Goal: Task Accomplishment & Management: Manage account settings

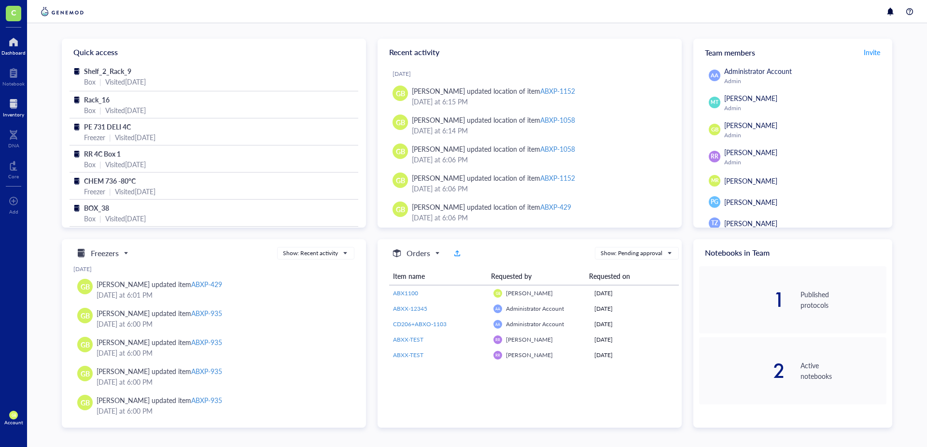
click at [15, 103] on div at bounding box center [13, 103] width 21 height 15
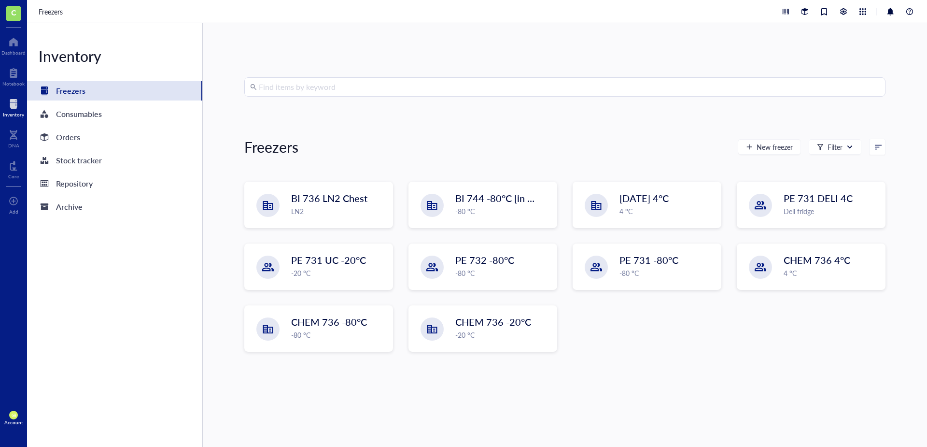
click at [447, 91] on input "search" at bounding box center [569, 87] width 621 height 18
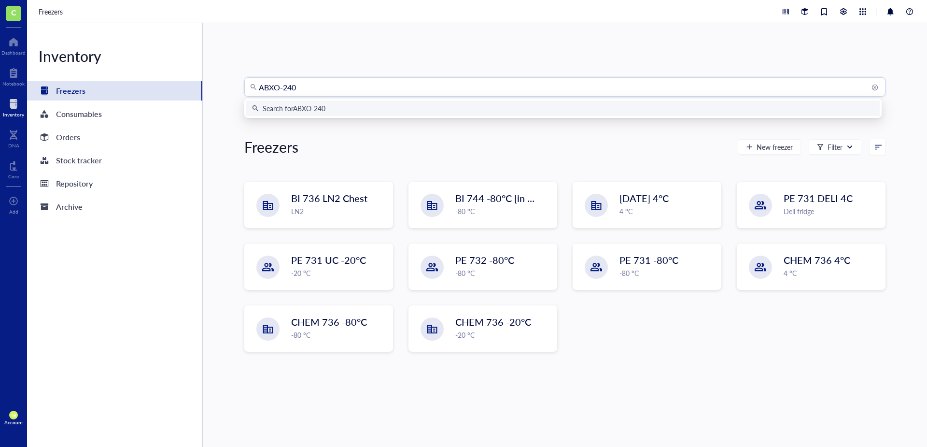
type input "ABXO-2404"
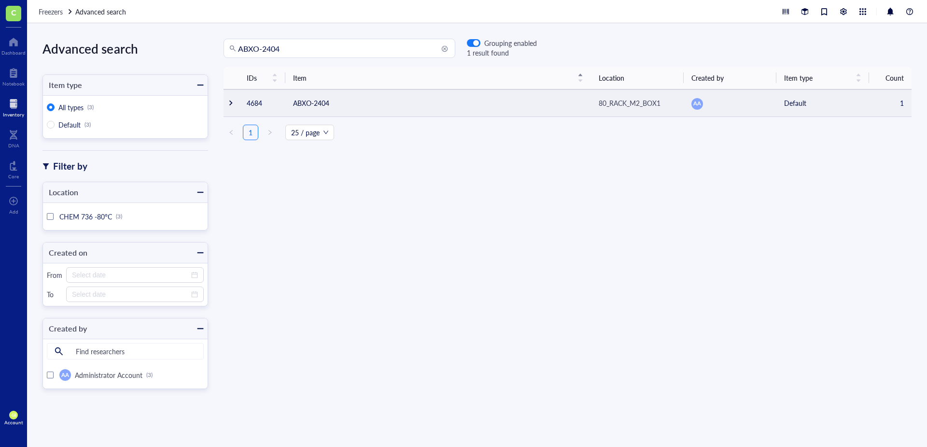
click at [230, 102] on div at bounding box center [231, 103] width 7 height 7
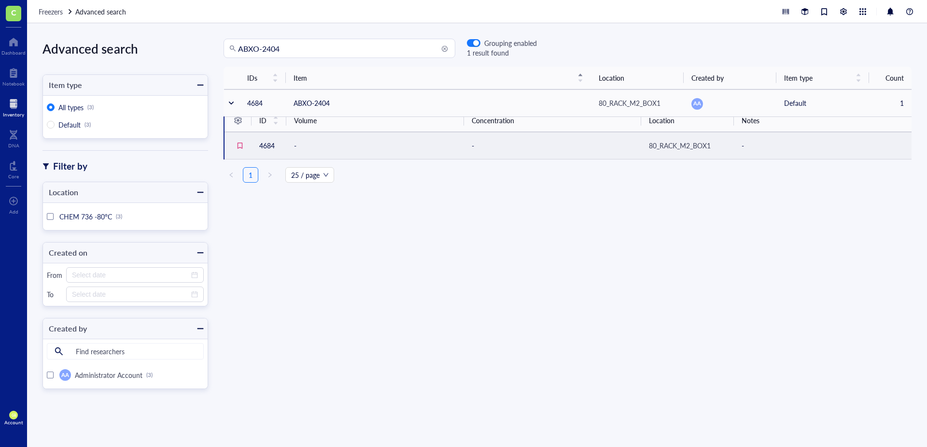
click at [350, 147] on td "-" at bounding box center [375, 145] width 178 height 27
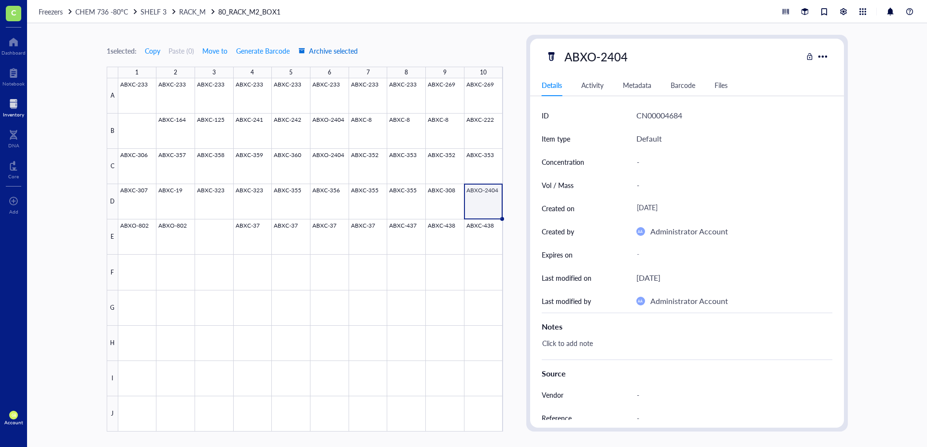
click at [351, 47] on span "Archive selected" at bounding box center [328, 51] width 59 height 8
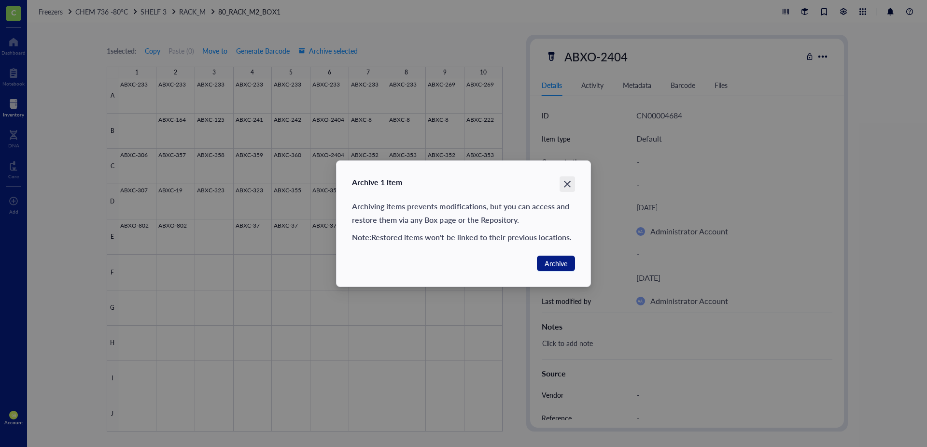
click at [563, 183] on icon "Close" at bounding box center [567, 183] width 9 height 9
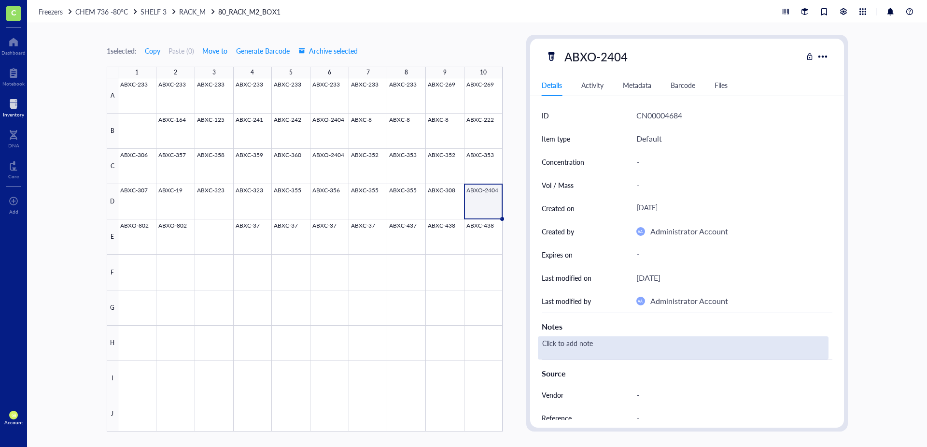
click at [561, 344] on div "Click to add note" at bounding box center [683, 347] width 291 height 23
type textarea "R"
type textarea "removed from M2_Box1_D10 for testing by PM."
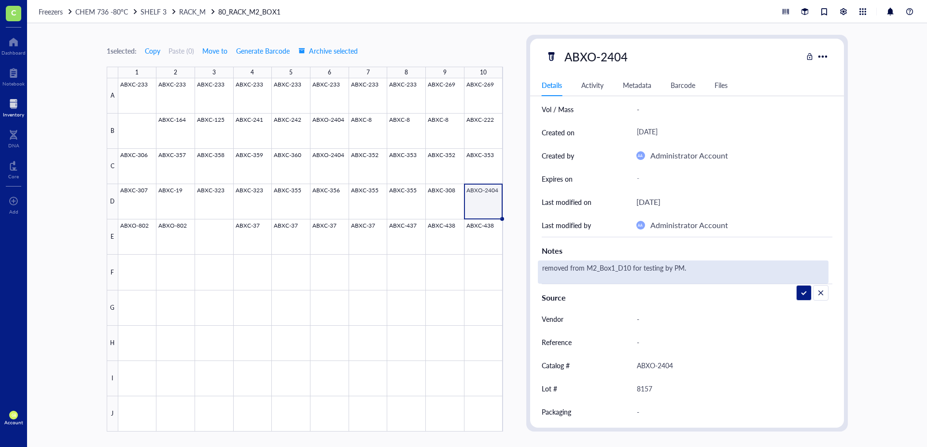
scroll to position [54, 0]
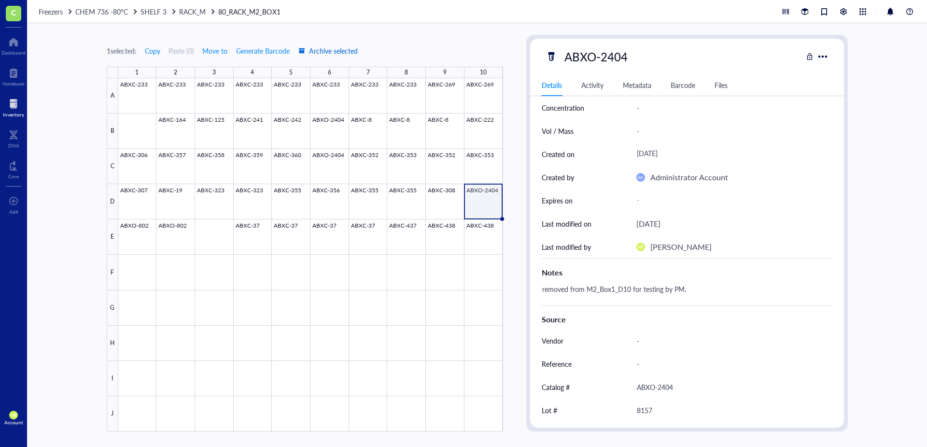
click at [338, 48] on span "Archive selected" at bounding box center [328, 51] width 59 height 8
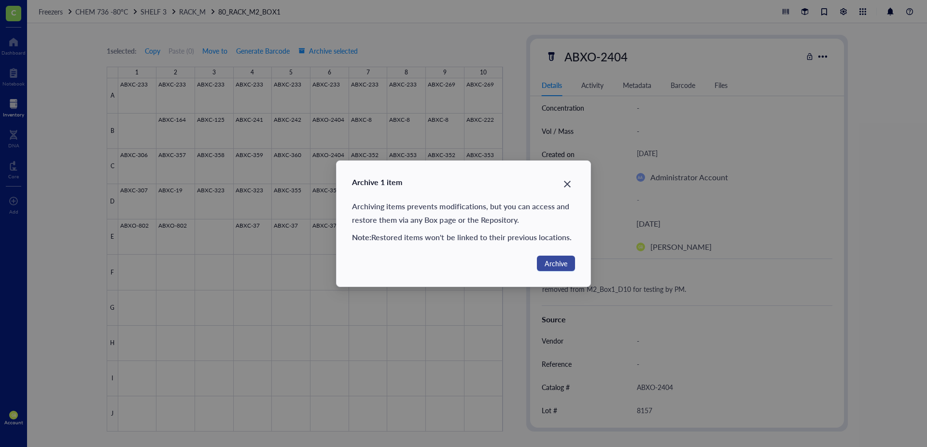
click at [554, 260] on span "Archive" at bounding box center [556, 263] width 23 height 11
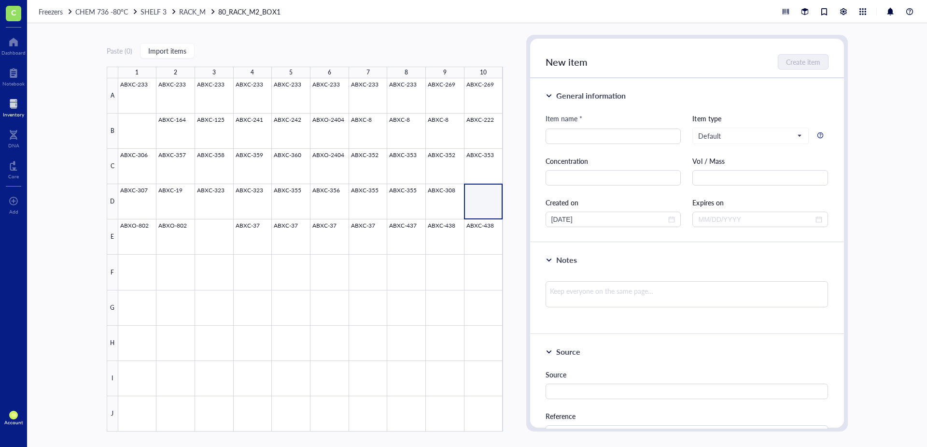
click at [17, 104] on div at bounding box center [13, 103] width 21 height 15
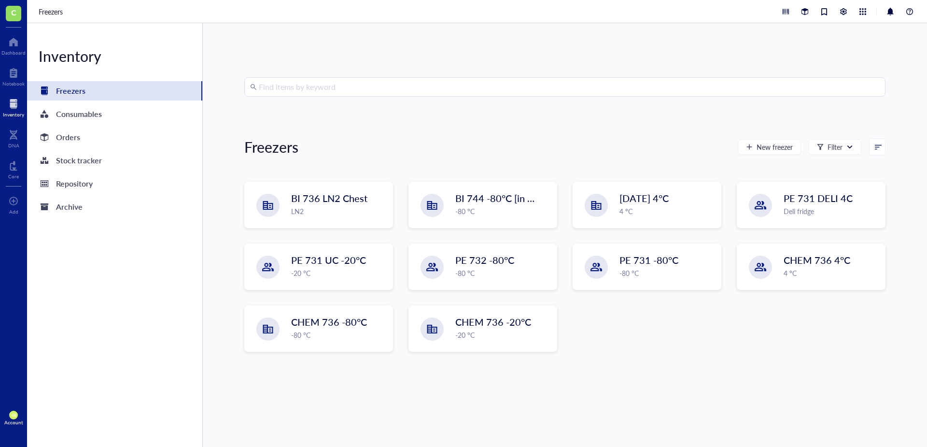
click at [348, 78] on input "search" at bounding box center [569, 87] width 621 height 18
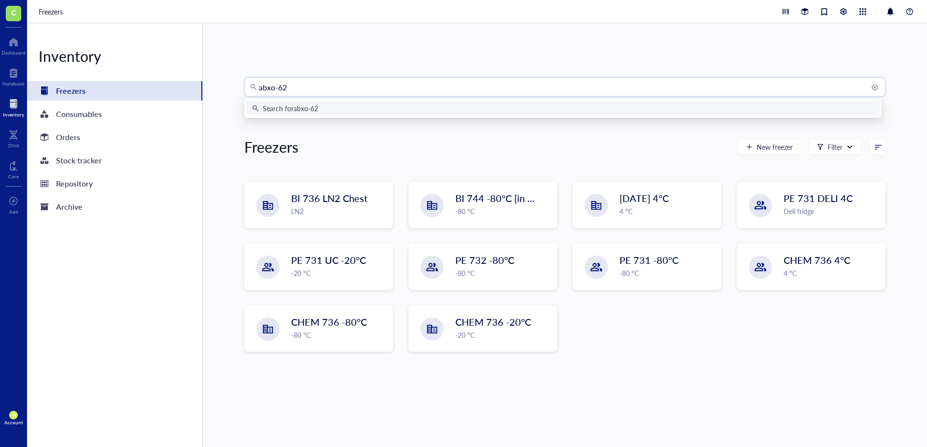
type input "abxo-625"
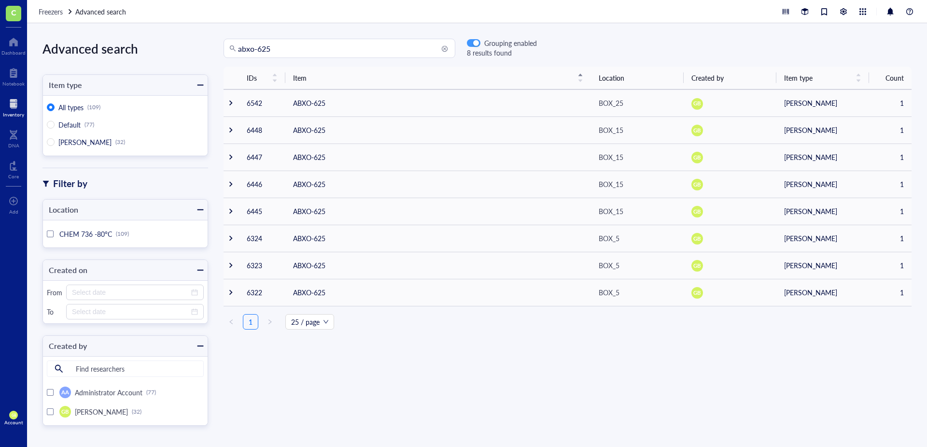
click at [476, 43] on div "button" at bounding box center [476, 44] width 6 height 6
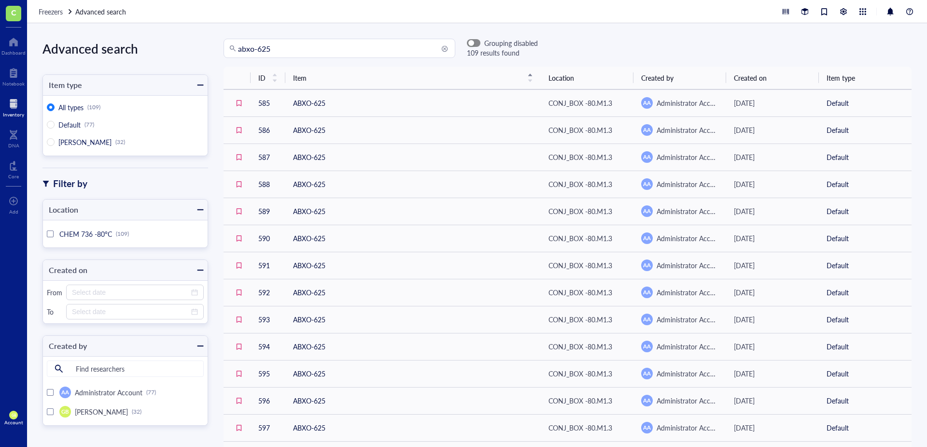
click at [476, 43] on span "button" at bounding box center [474, 43] width 13 height 7
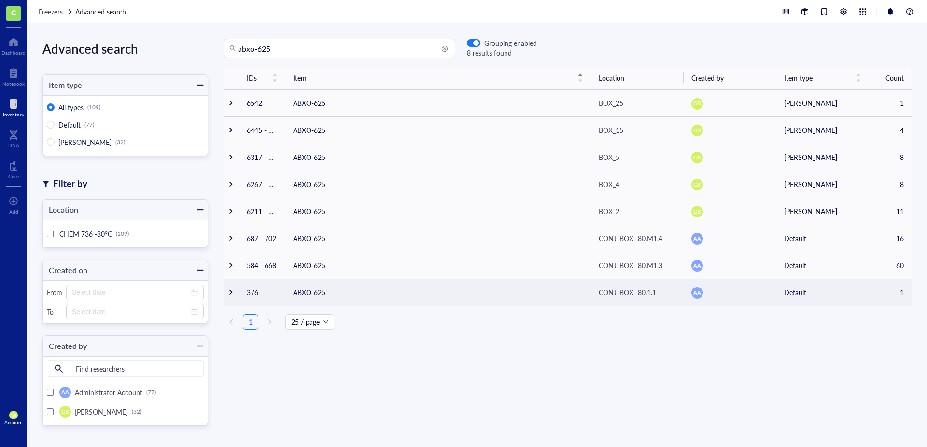
click at [231, 291] on div at bounding box center [231, 292] width 7 height 7
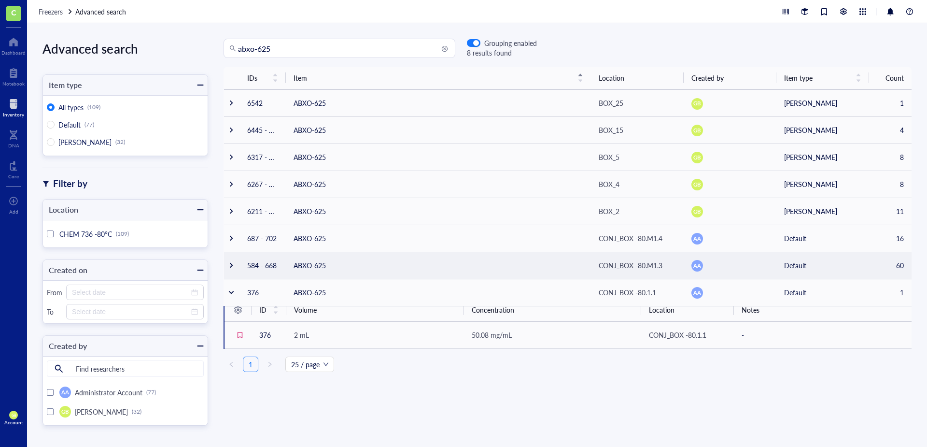
click at [229, 267] on div at bounding box center [231, 265] width 7 height 7
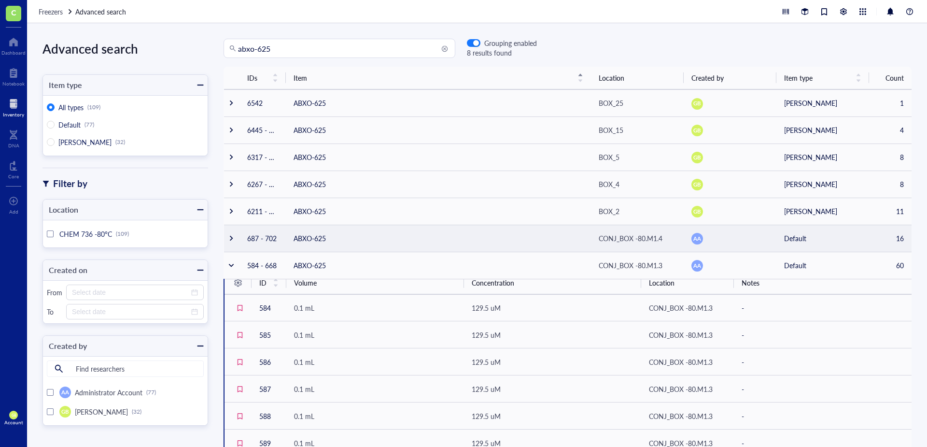
click at [234, 238] on div at bounding box center [231, 238] width 7 height 7
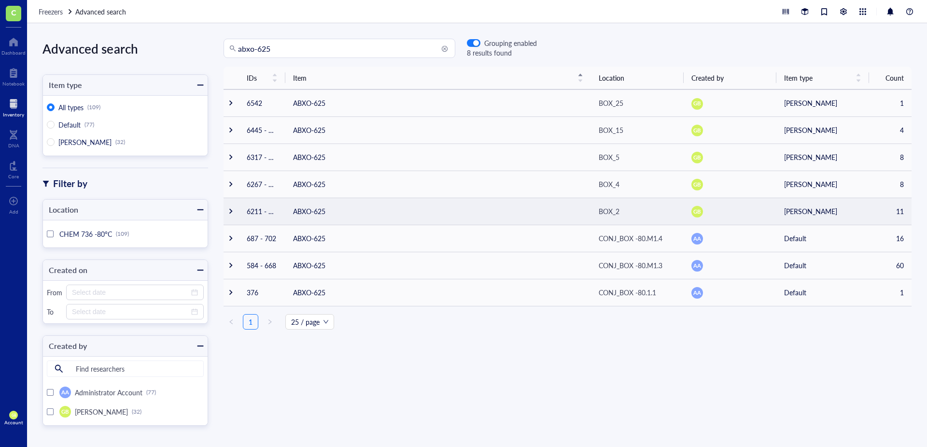
click at [230, 209] on div at bounding box center [231, 211] width 7 height 7
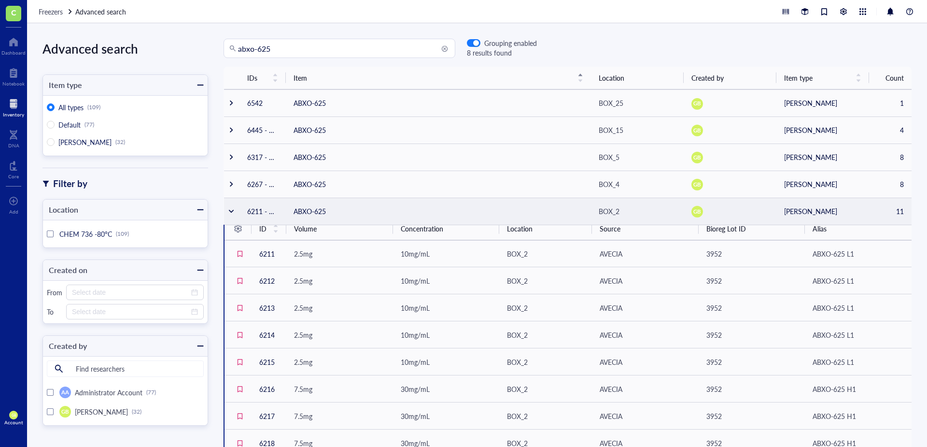
click at [230, 209] on div at bounding box center [231, 211] width 7 height 7
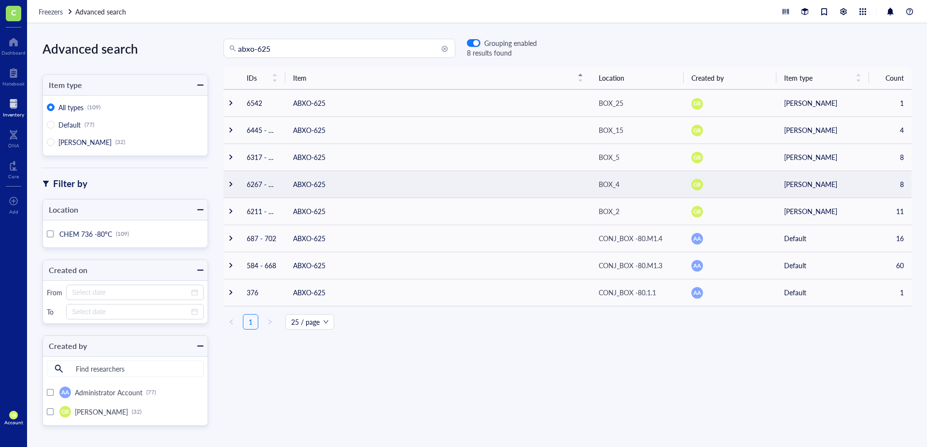
click at [229, 183] on div at bounding box center [231, 184] width 7 height 7
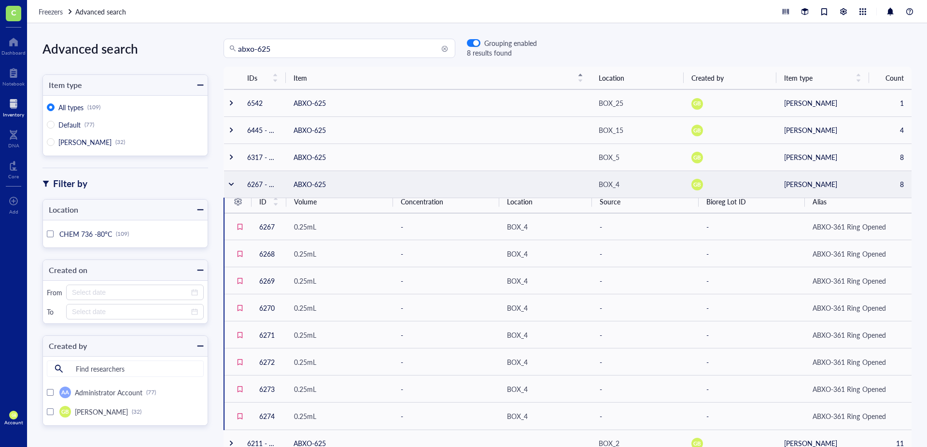
click at [232, 181] on div at bounding box center [231, 184] width 7 height 7
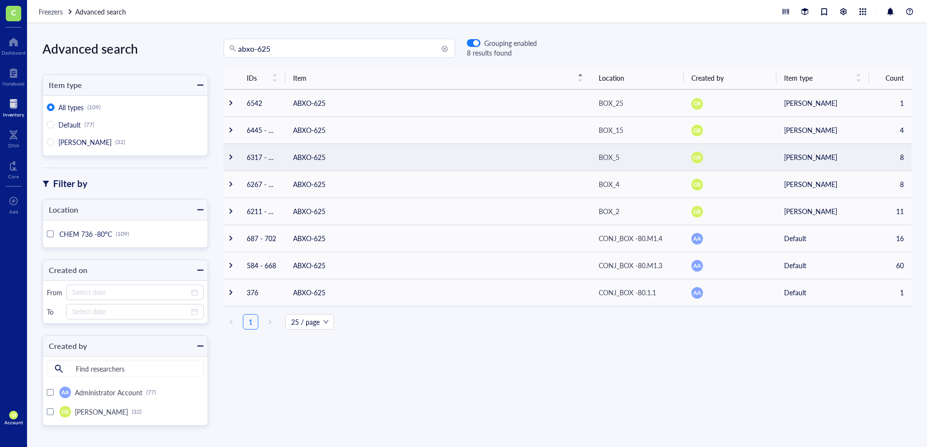
click at [232, 156] on div at bounding box center [231, 157] width 7 height 7
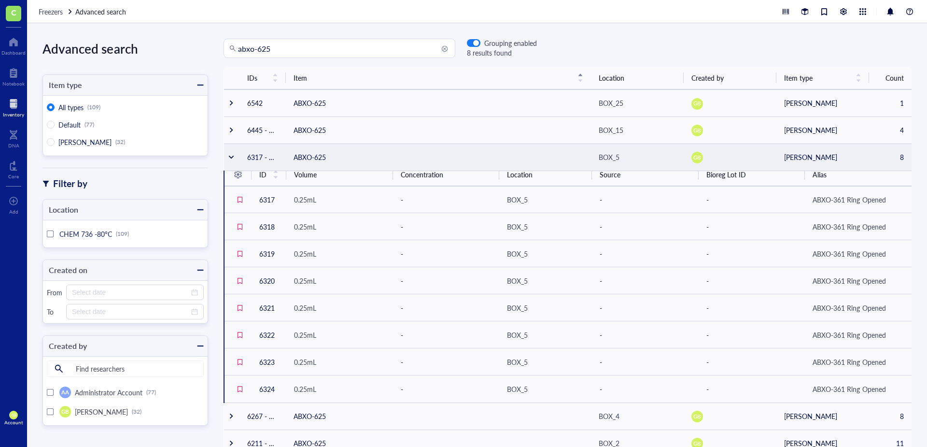
click at [232, 156] on div at bounding box center [231, 157] width 7 height 7
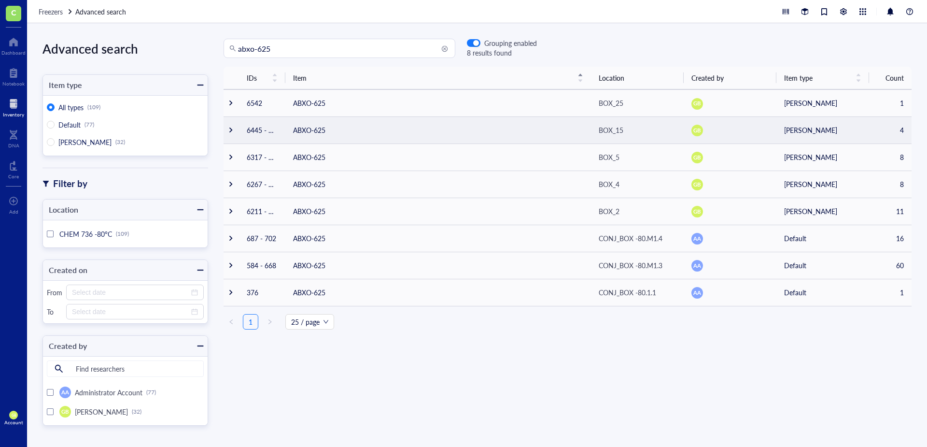
click at [231, 132] on div at bounding box center [231, 130] width 7 height 7
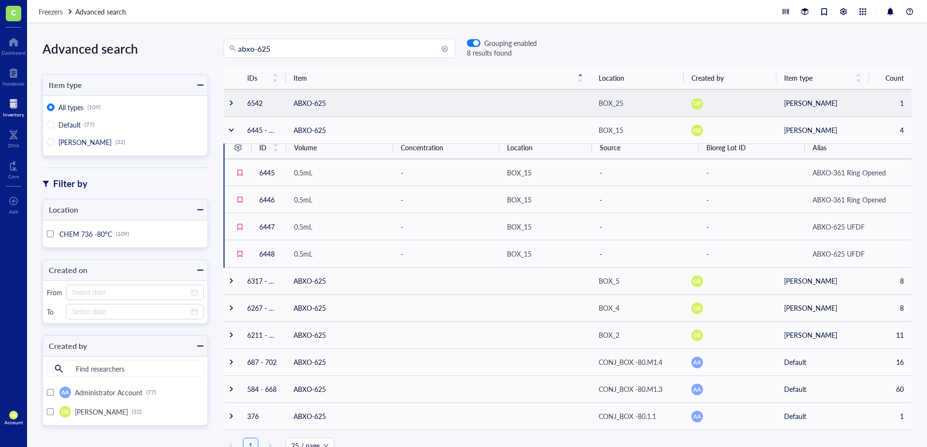
click at [231, 102] on div at bounding box center [231, 103] width 7 height 7
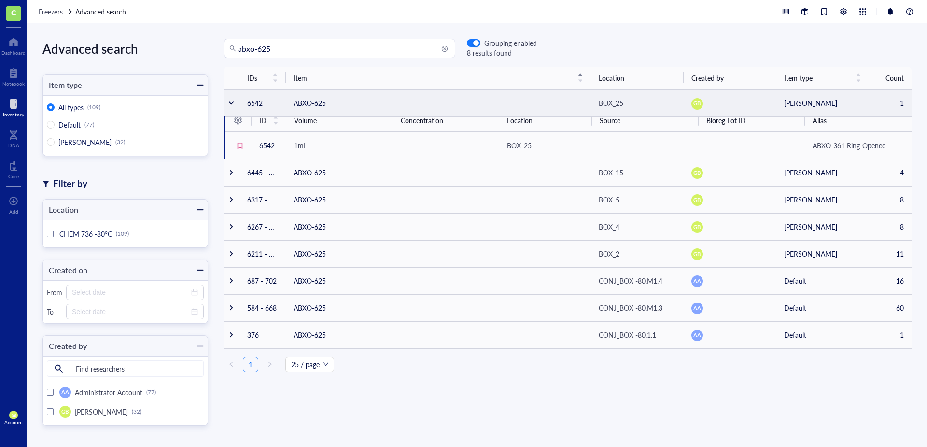
click at [234, 105] on div at bounding box center [231, 103] width 7 height 7
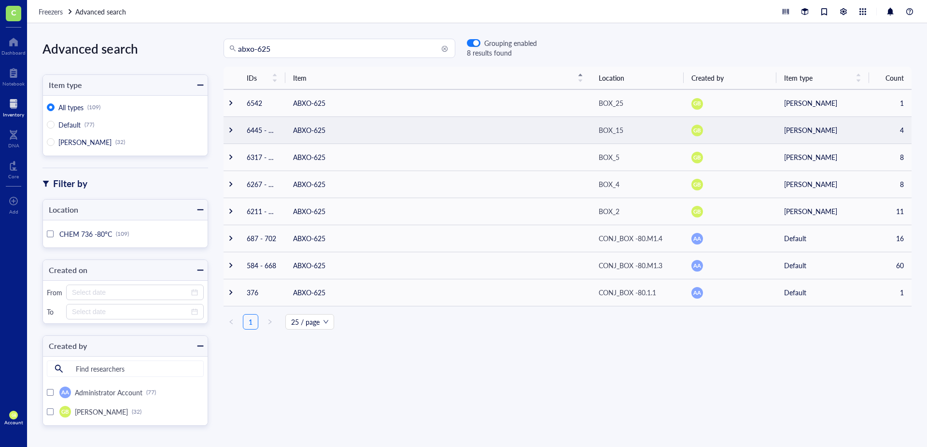
click at [233, 129] on div at bounding box center [231, 130] width 7 height 7
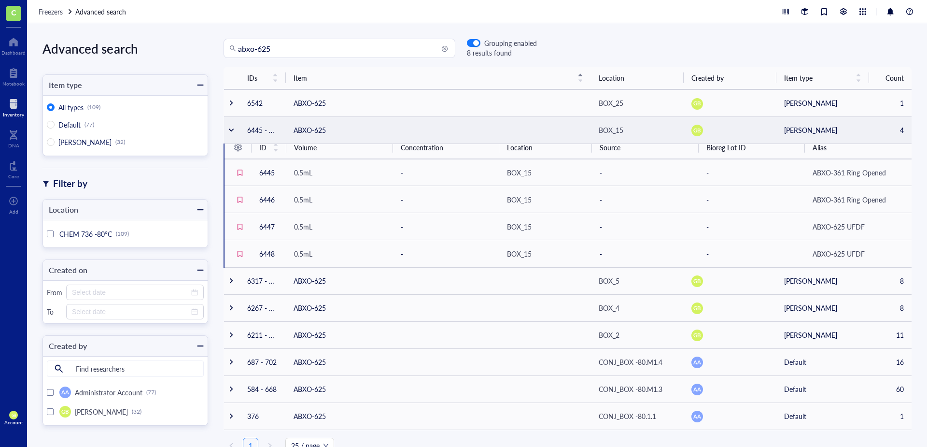
click at [233, 128] on div at bounding box center [231, 130] width 7 height 7
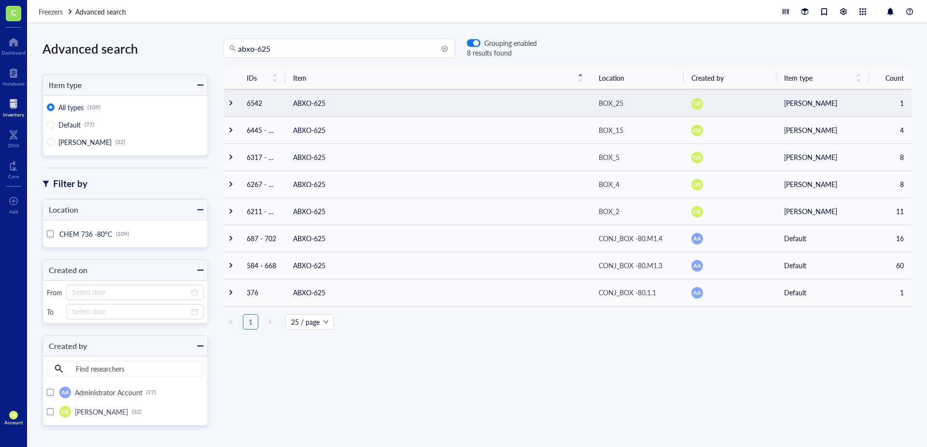
click at [232, 101] on div at bounding box center [231, 103] width 7 height 7
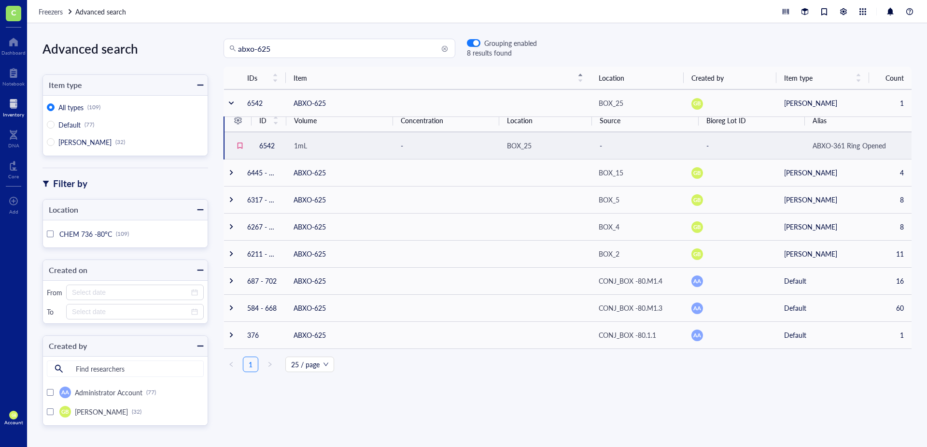
click at [599, 146] on td "-" at bounding box center [645, 145] width 107 height 27
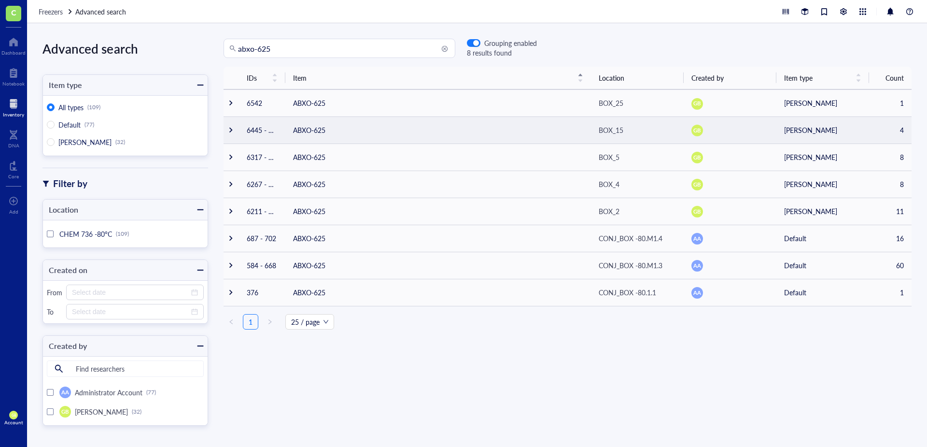
click at [230, 128] on div at bounding box center [231, 130] width 7 height 7
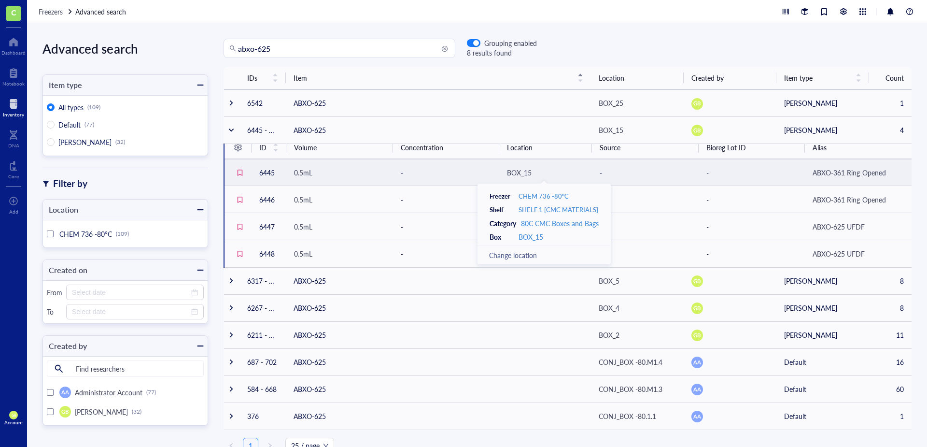
click at [523, 175] on div "BOX_15" at bounding box center [519, 172] width 25 height 11
click at [515, 174] on div "BOX_15" at bounding box center [519, 172] width 25 height 11
click at [519, 170] on div "BOX_15" at bounding box center [519, 172] width 25 height 11
click at [473, 173] on td "-" at bounding box center [446, 172] width 107 height 27
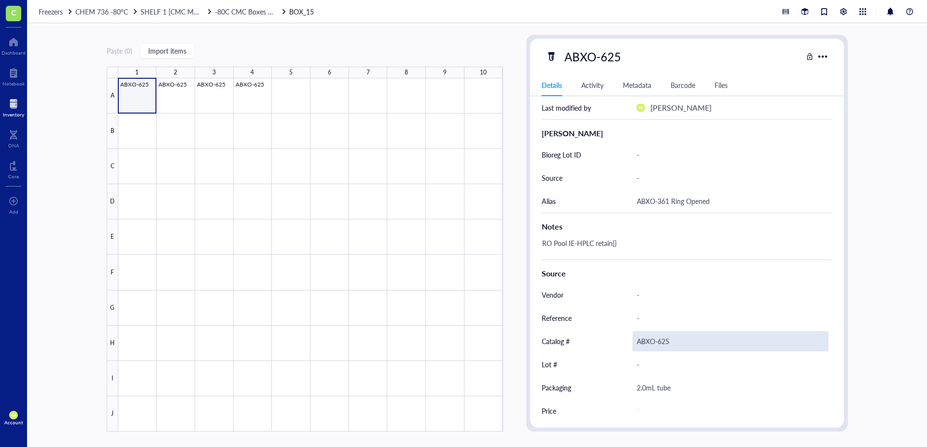
scroll to position [196, 0]
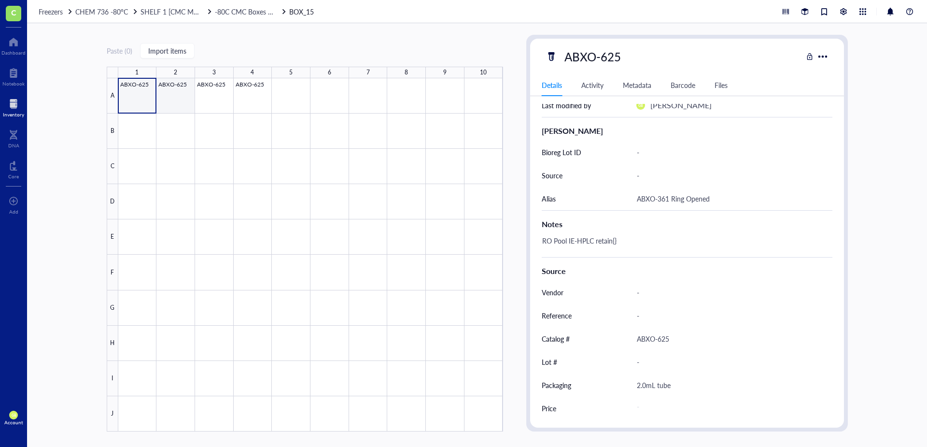
click at [184, 102] on div at bounding box center [310, 254] width 385 height 353
click at [217, 87] on div at bounding box center [310, 254] width 385 height 353
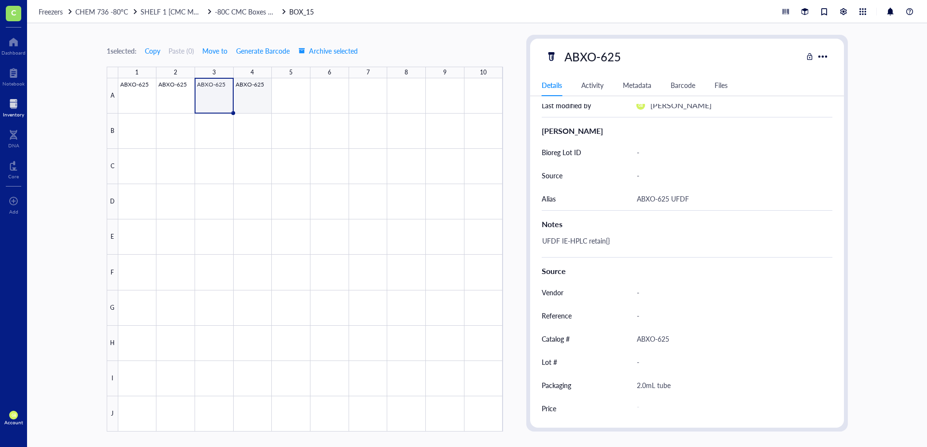
click at [258, 88] on div at bounding box center [310, 254] width 385 height 353
click at [174, 93] on div at bounding box center [310, 254] width 385 height 353
click at [144, 93] on div at bounding box center [310, 254] width 385 height 353
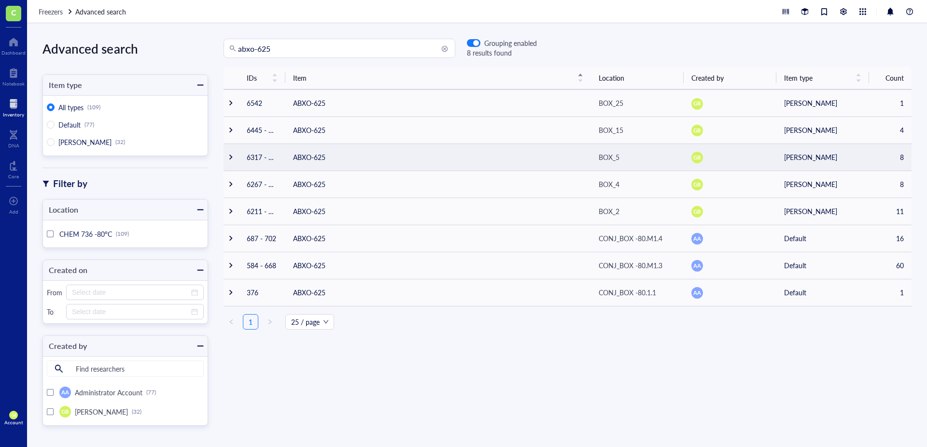
click at [231, 152] on td at bounding box center [231, 156] width 15 height 27
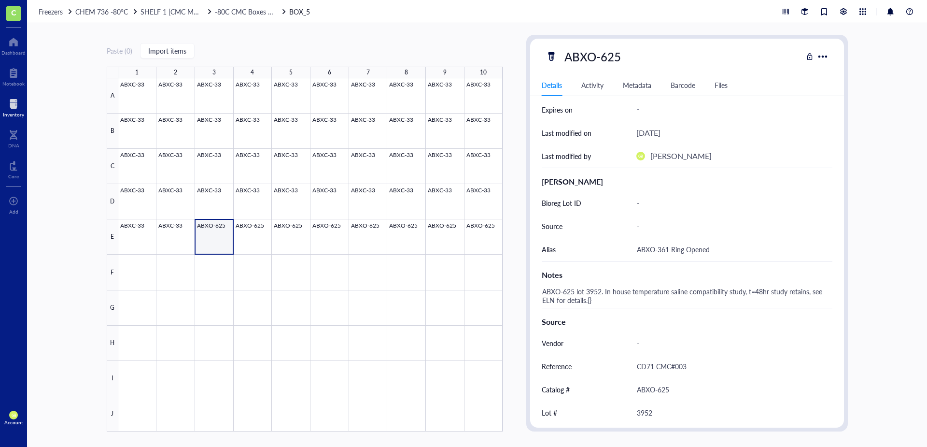
scroll to position [193, 0]
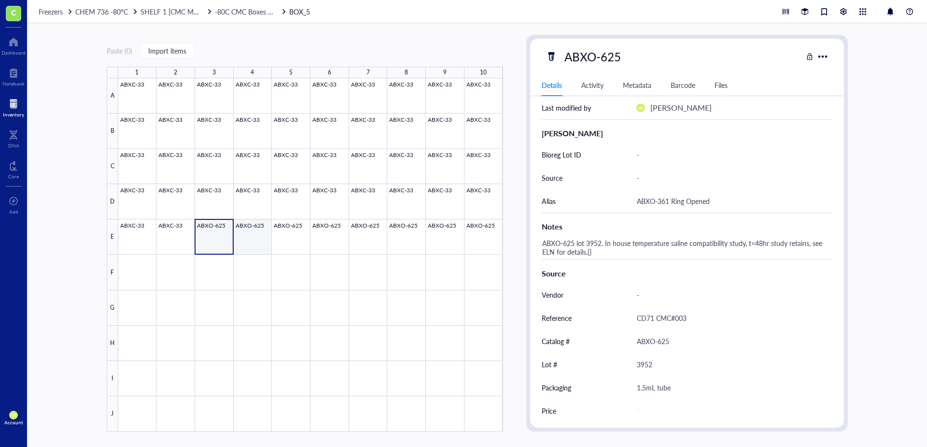
click at [255, 235] on div at bounding box center [310, 254] width 385 height 353
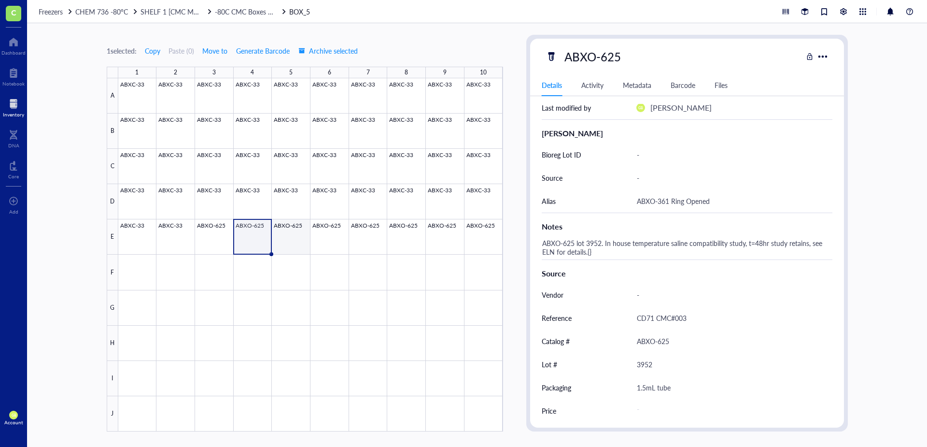
click at [294, 236] on div at bounding box center [310, 254] width 385 height 353
click at [335, 235] on div at bounding box center [310, 254] width 385 height 353
click at [255, 237] on div at bounding box center [310, 254] width 385 height 353
click at [223, 239] on div at bounding box center [310, 254] width 385 height 353
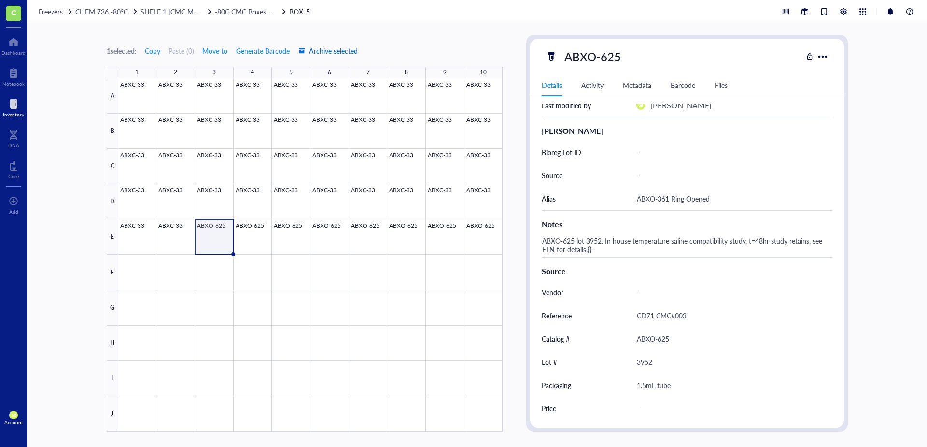
click at [347, 50] on span "Archive selected" at bounding box center [328, 51] width 59 height 8
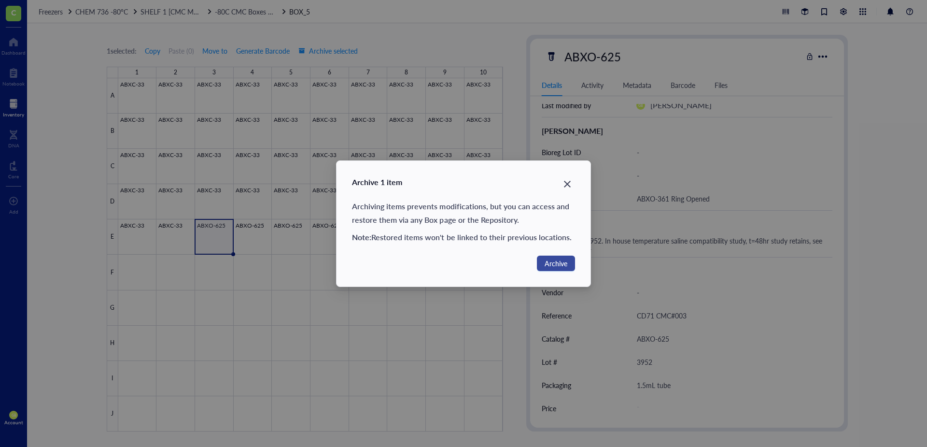
click at [553, 260] on span "Archive" at bounding box center [556, 263] width 23 height 11
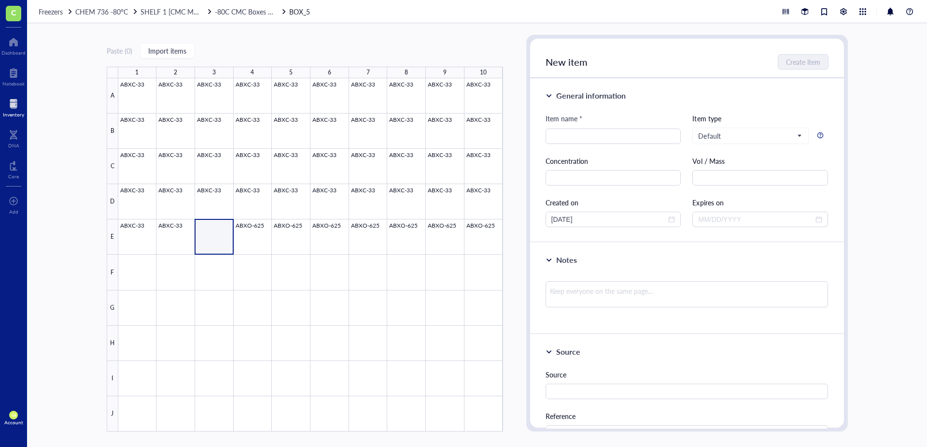
click at [12, 109] on div at bounding box center [13, 103] width 21 height 15
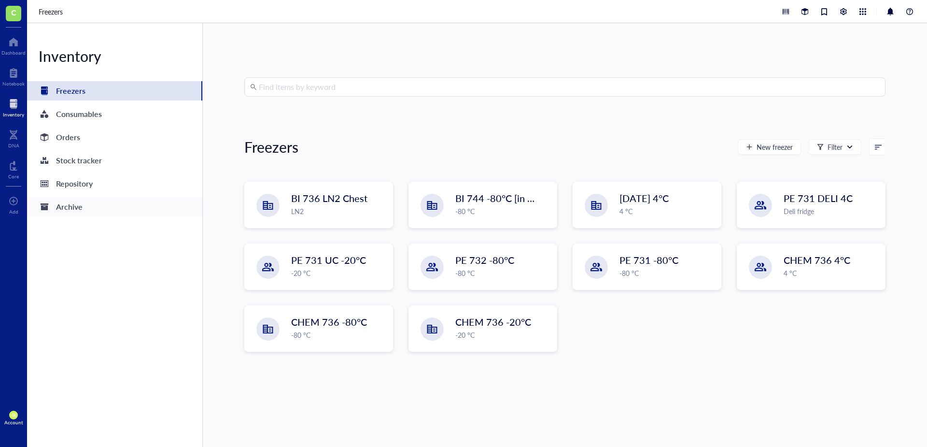
click at [62, 205] on div "Archive" at bounding box center [69, 207] width 27 height 14
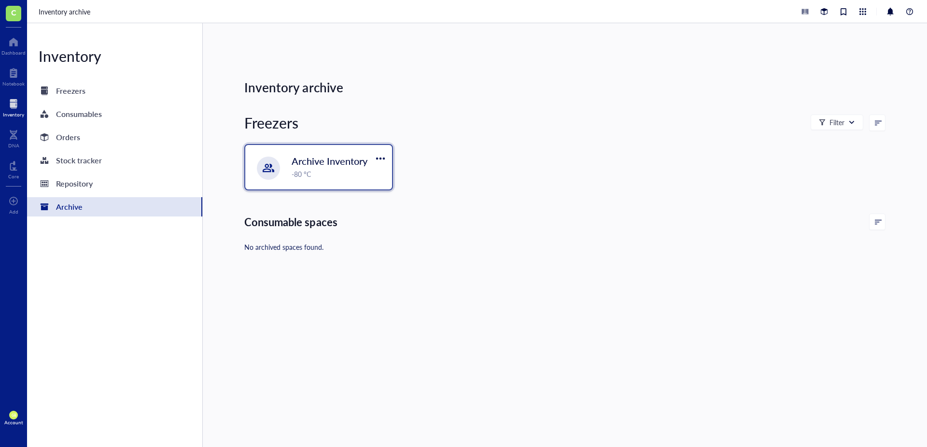
click at [323, 173] on div "-80 °C" at bounding box center [339, 174] width 95 height 11
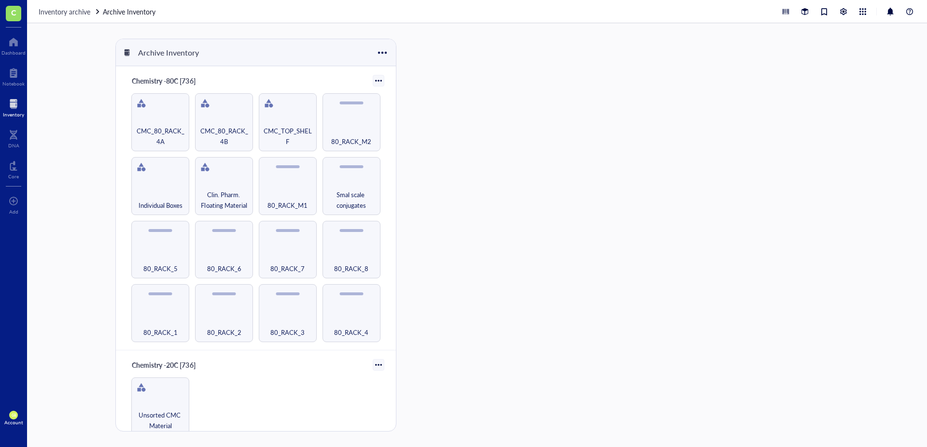
click at [14, 107] on div at bounding box center [13, 103] width 21 height 15
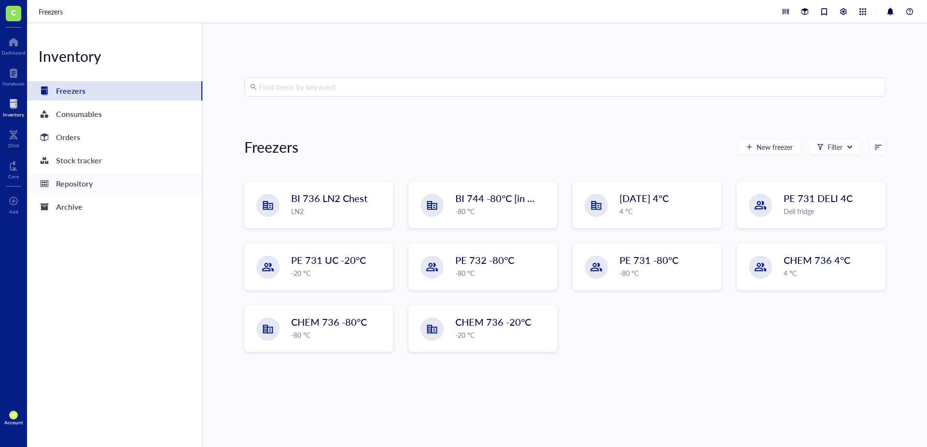
click at [76, 180] on div "Repository" at bounding box center [74, 184] width 37 height 14
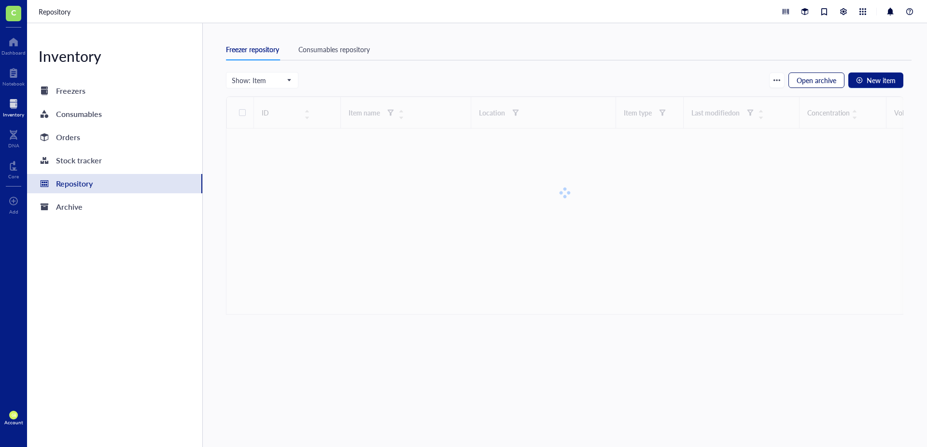
click at [812, 79] on span "Open archive" at bounding box center [817, 80] width 40 height 8
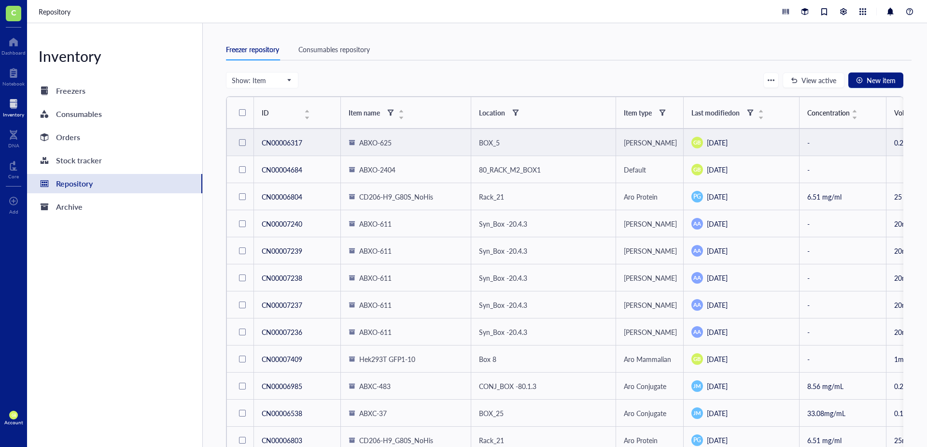
click at [496, 146] on div "BOX_5" at bounding box center [489, 142] width 21 height 11
click at [519, 227] on div "Change location" at bounding box center [544, 225] width 110 height 11
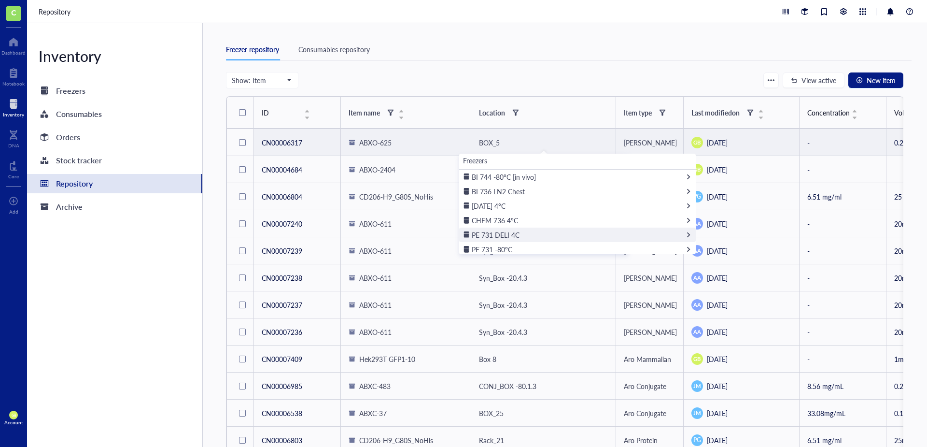
scroll to position [48, 0]
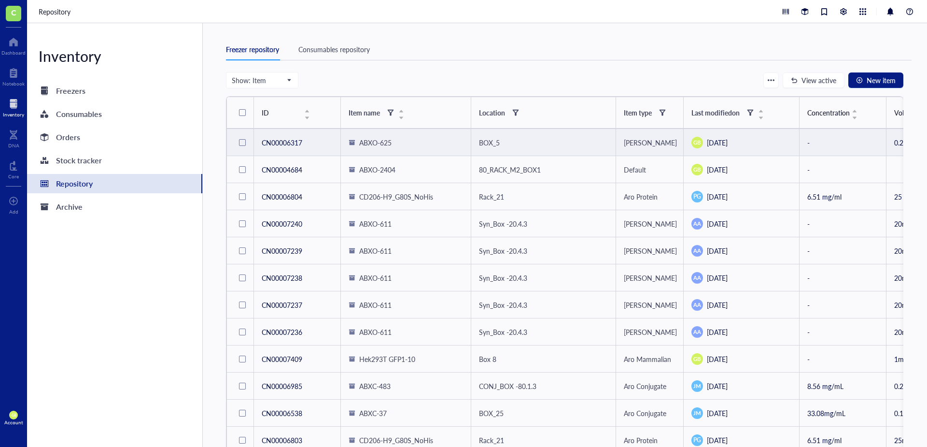
click at [242, 144] on div at bounding box center [242, 142] width 7 height 7
click at [349, 80] on span "Restore" at bounding box center [352, 80] width 23 height 8
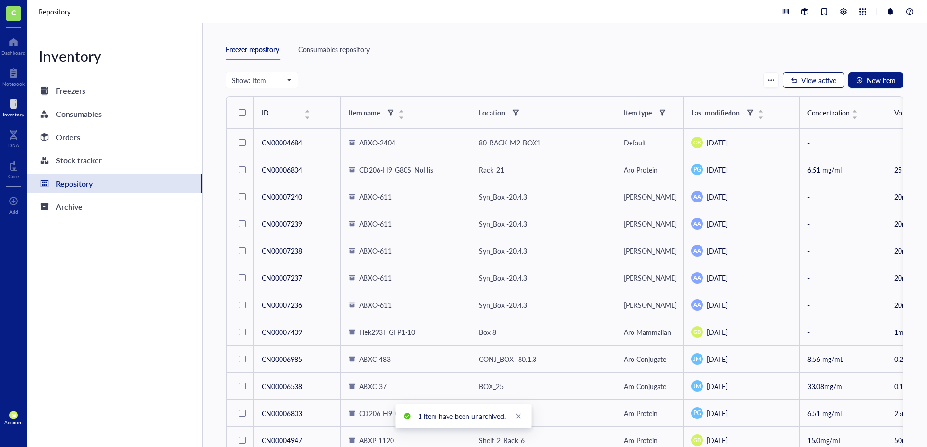
click at [817, 78] on span "View active" at bounding box center [819, 80] width 35 height 8
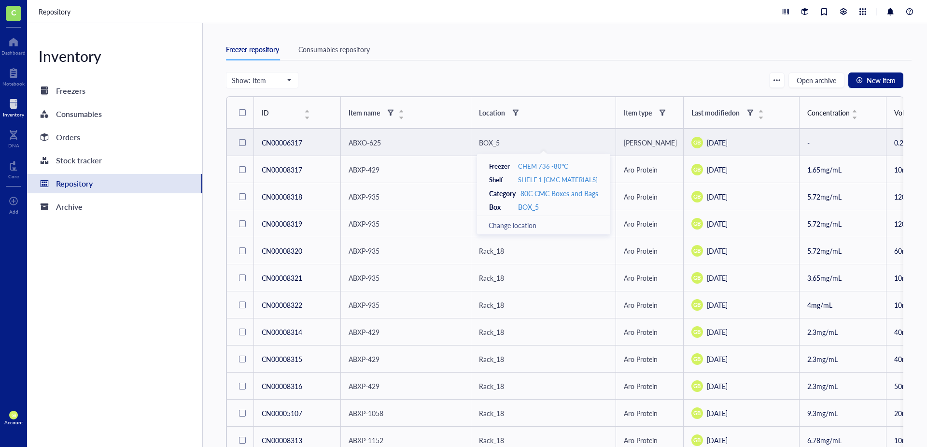
click at [500, 145] on div "BOX_5" at bounding box center [489, 142] width 21 height 11
click at [377, 146] on span "ABXO-625" at bounding box center [365, 143] width 32 height 10
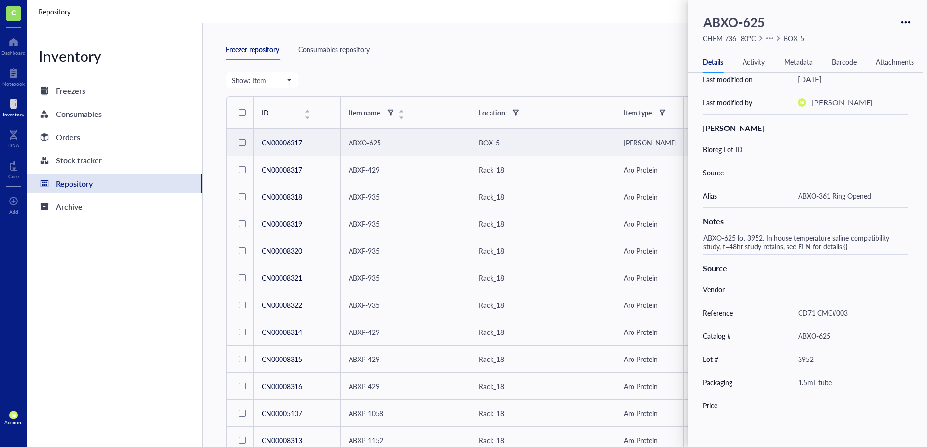
scroll to position [178, 0]
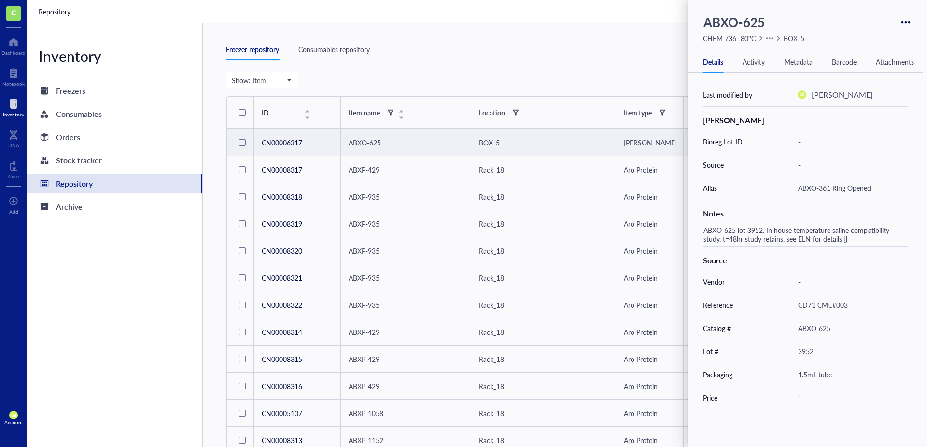
click at [498, 143] on div "BOX_5" at bounding box center [489, 142] width 21 height 11
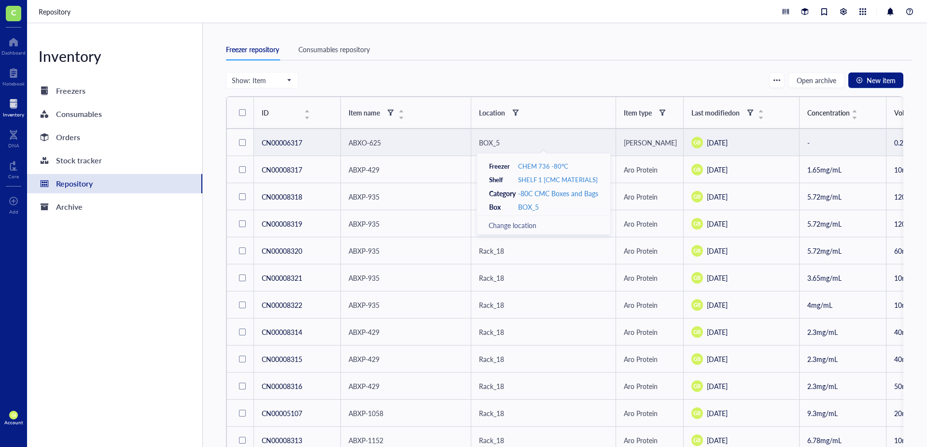
click at [506, 226] on div "Change location" at bounding box center [544, 225] width 110 height 11
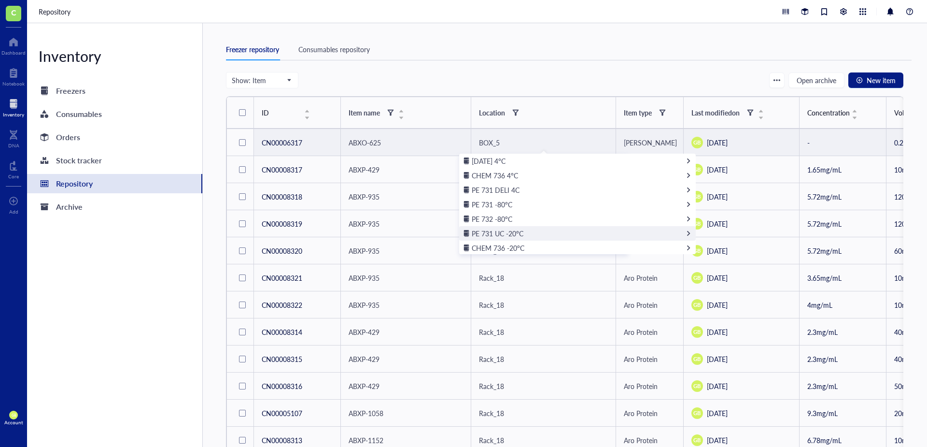
scroll to position [92, 0]
click at [509, 246] on span "CHEM 736 -80°C" at bounding box center [498, 247] width 53 height 10
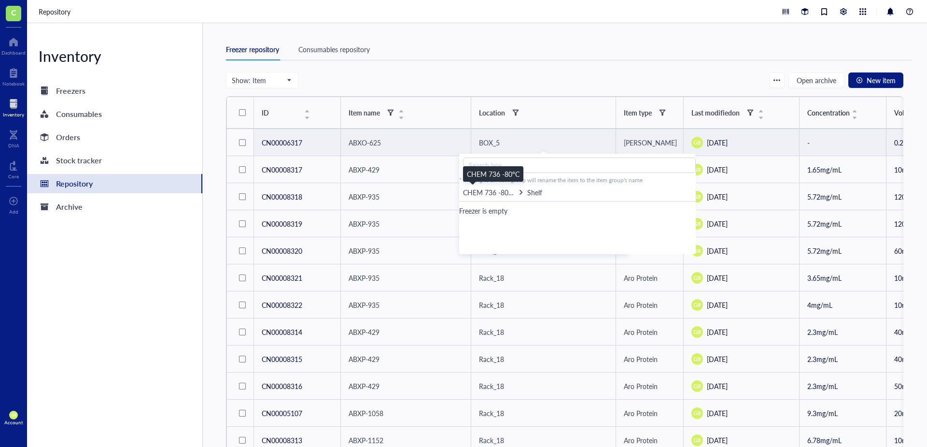
click at [495, 190] on span "CHEM 736 -80°C" at bounding box center [489, 192] width 53 height 10
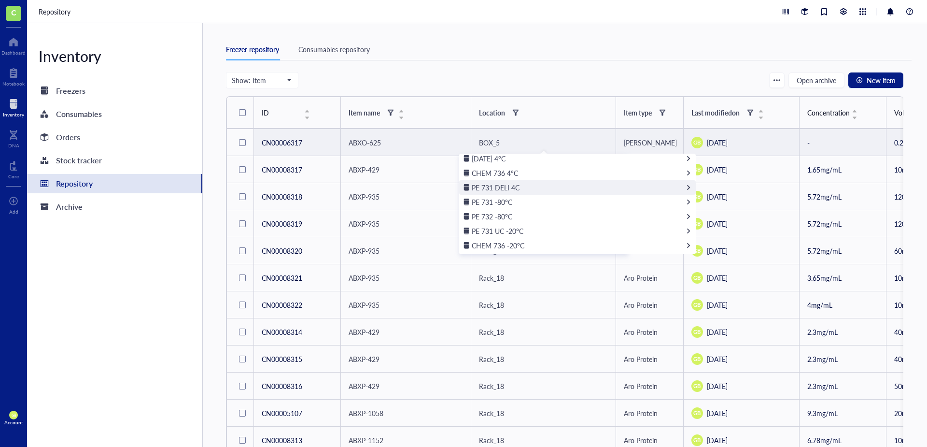
scroll to position [92, 0]
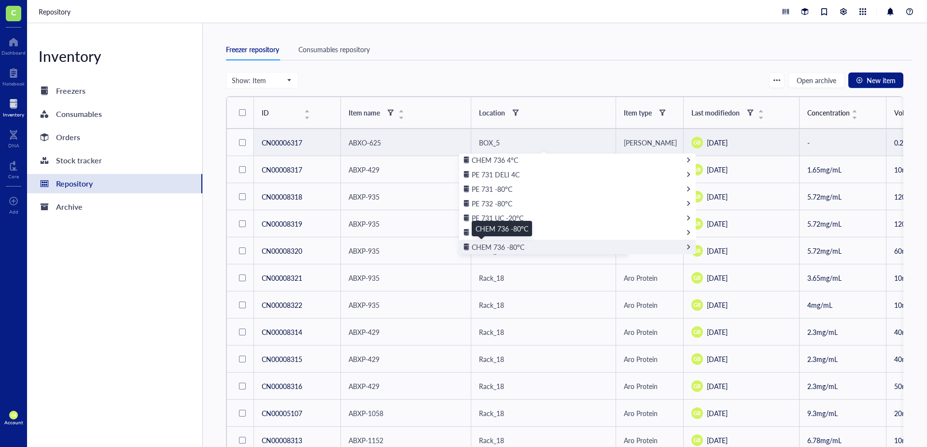
click at [495, 243] on span "CHEM 736 -80°C" at bounding box center [498, 247] width 53 height 10
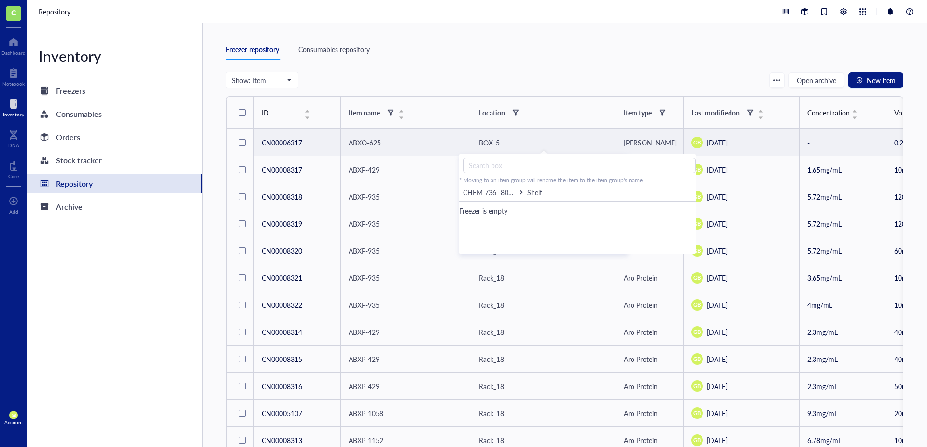
scroll to position [0, 0]
click at [502, 165] on input "text" at bounding box center [579, 164] width 233 height 15
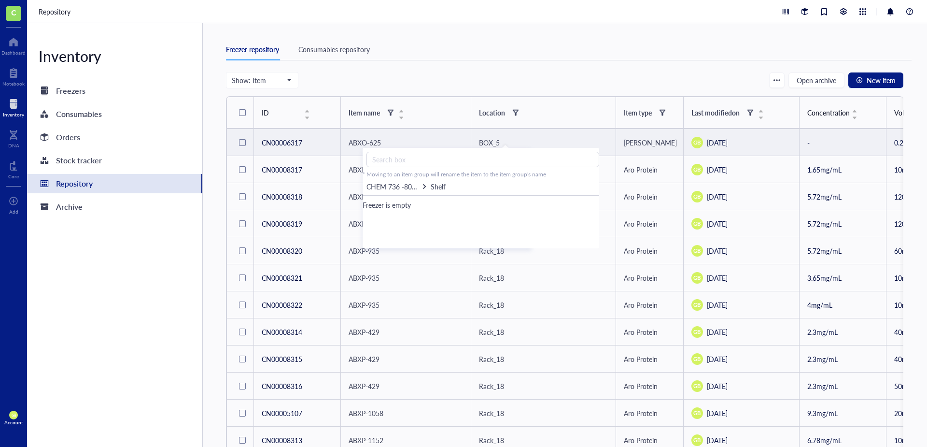
click at [496, 146] on div "BOX_5" at bounding box center [489, 142] width 21 height 11
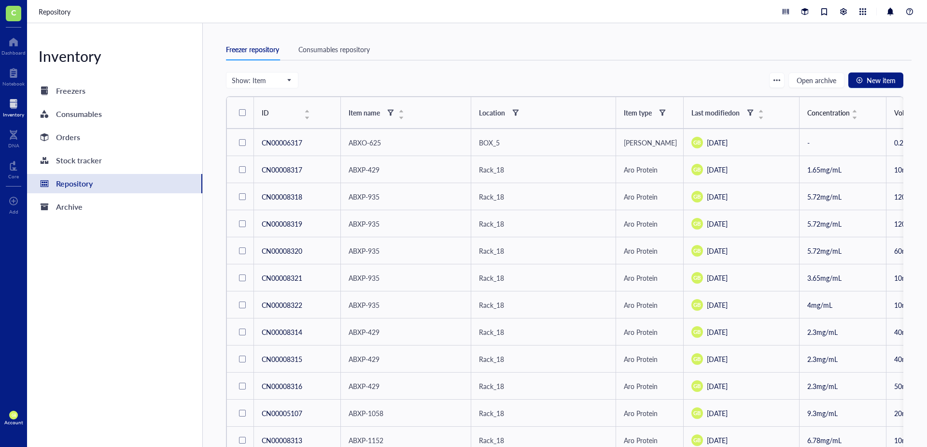
click at [542, 66] on div "Freezer repository Consumables repository" at bounding box center [569, 55] width 686 height 33
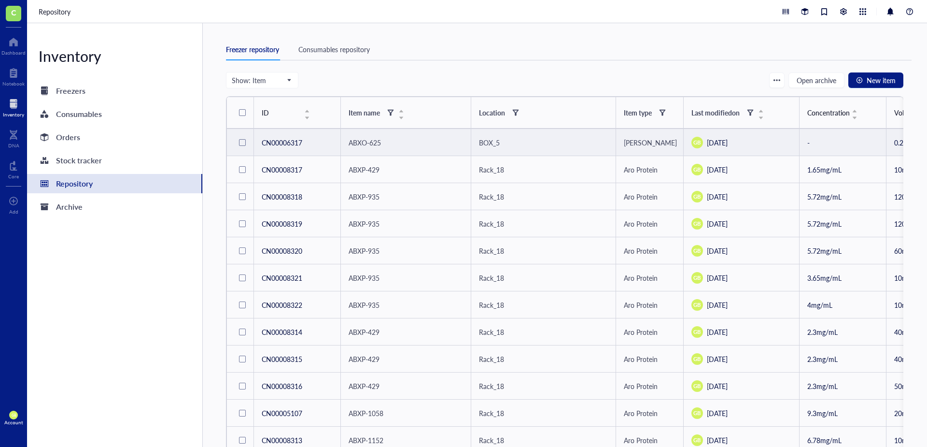
click at [492, 143] on div "BOX_5" at bounding box center [489, 142] width 21 height 11
click at [347, 140] on td "ABXO-625" at bounding box center [406, 142] width 130 height 27
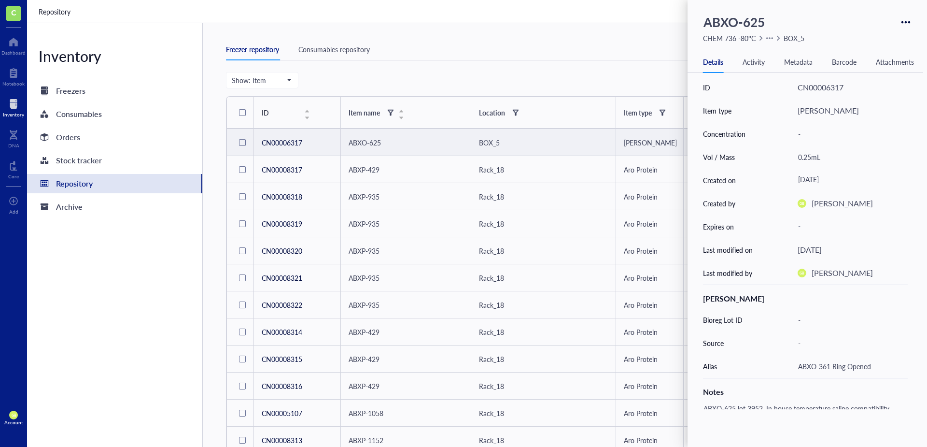
click at [281, 144] on td "CN00006317" at bounding box center [297, 142] width 87 height 27
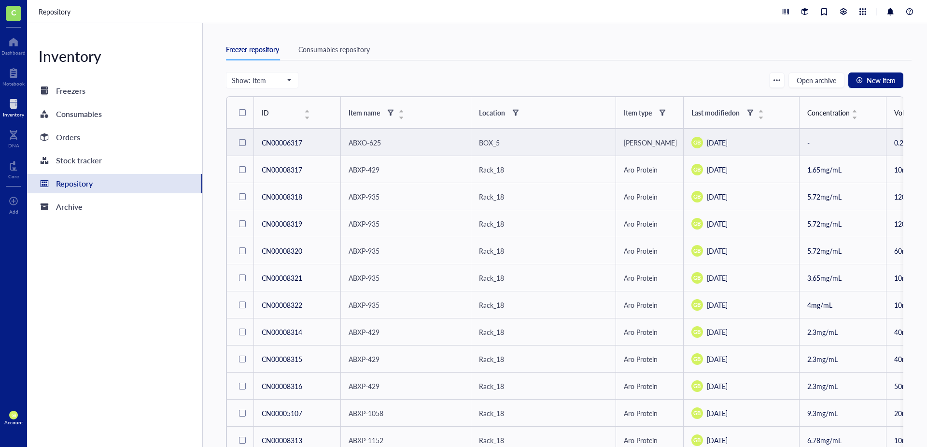
click at [289, 141] on td "CN00006317" at bounding box center [297, 142] width 87 height 27
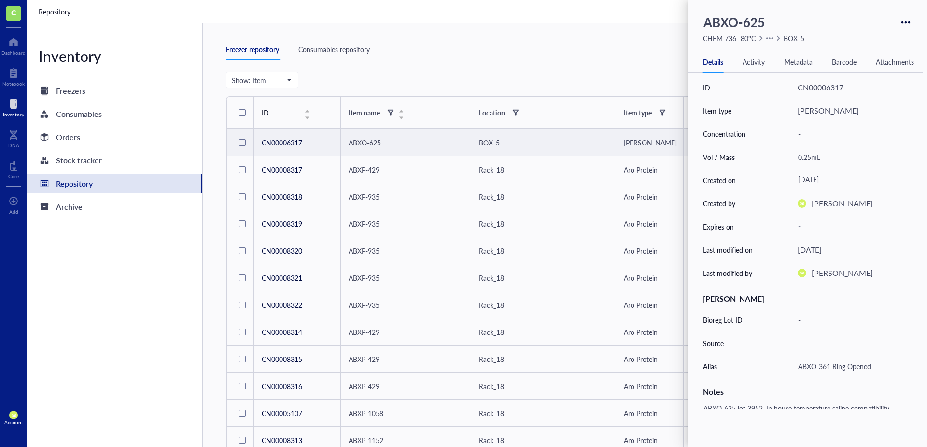
click at [297, 143] on td "CN00006317" at bounding box center [297, 142] width 87 height 27
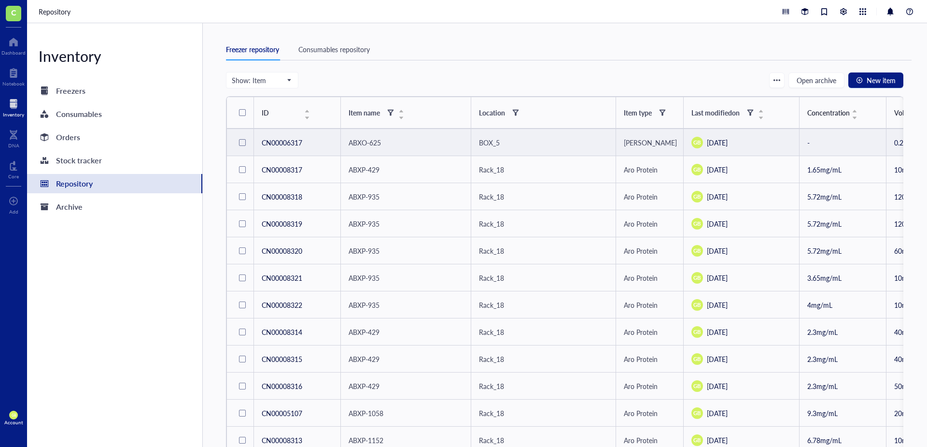
click at [297, 145] on td "CN00006317" at bounding box center [297, 142] width 87 height 27
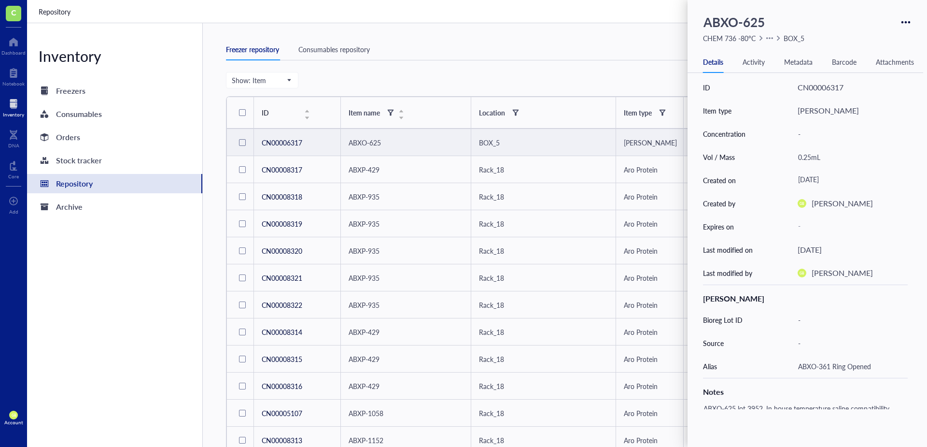
click at [297, 145] on td "CN00006317" at bounding box center [297, 142] width 87 height 27
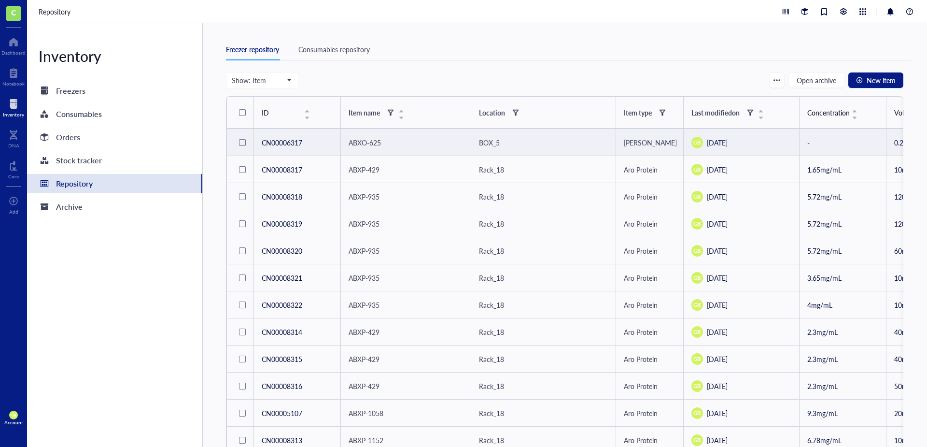
click at [238, 145] on div at bounding box center [242, 142] width 15 height 15
click at [408, 76] on span "Change location" at bounding box center [389, 80] width 48 height 8
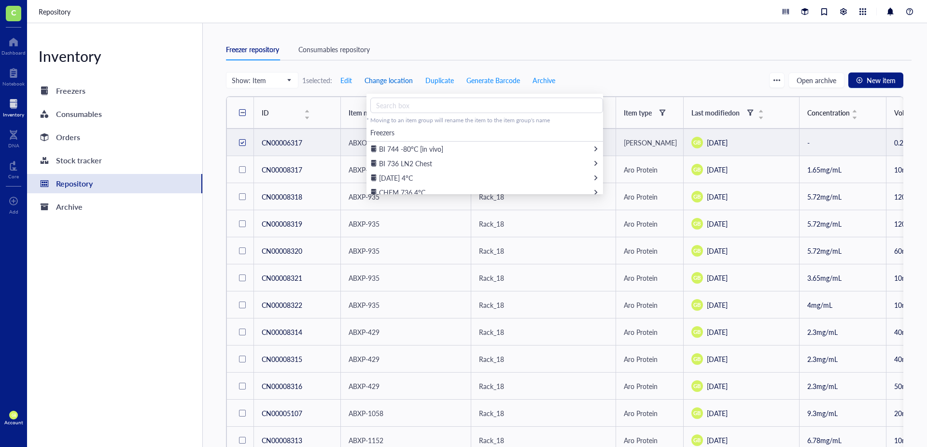
click at [404, 78] on span "Change location" at bounding box center [389, 80] width 48 height 8
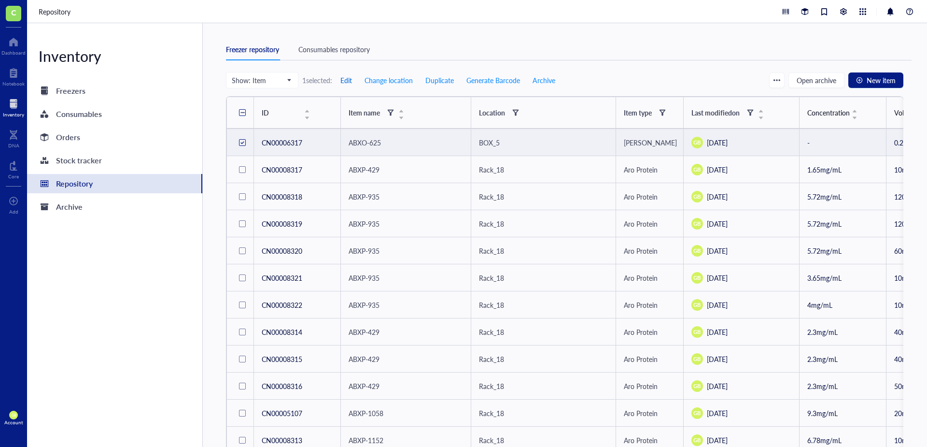
click at [350, 80] on span "Edit" at bounding box center [347, 80] width 12 height 8
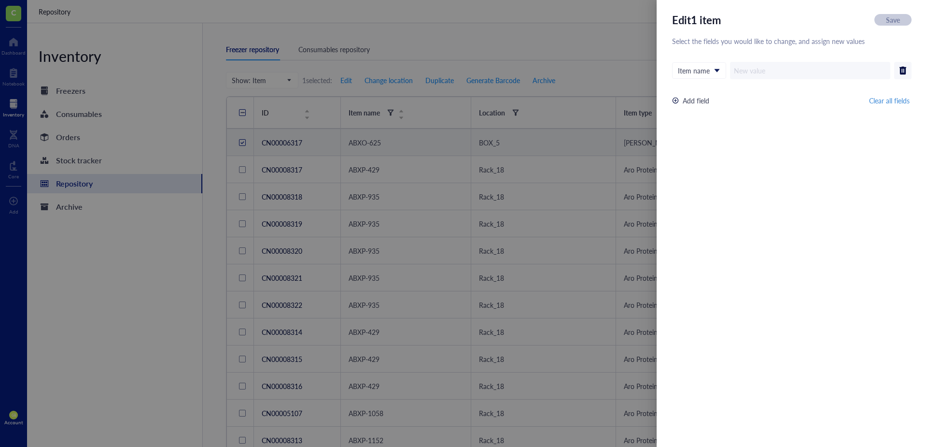
click at [507, 47] on div at bounding box center [463, 223] width 927 height 447
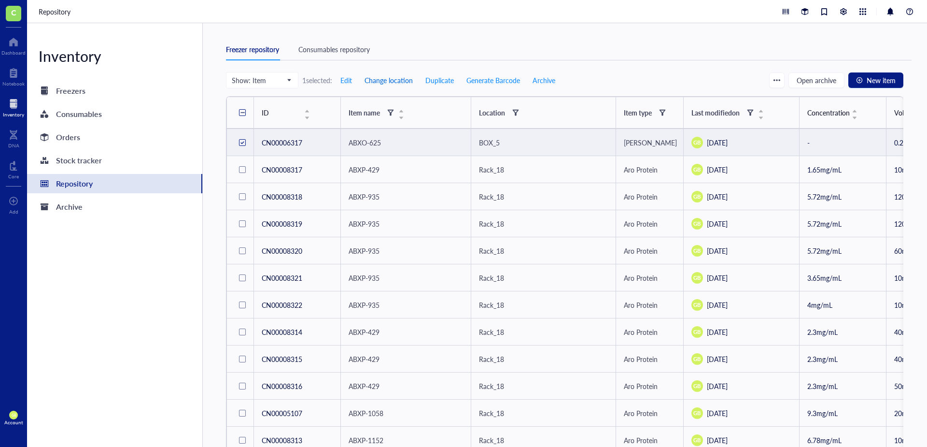
click at [386, 81] on span "Change location" at bounding box center [389, 80] width 48 height 8
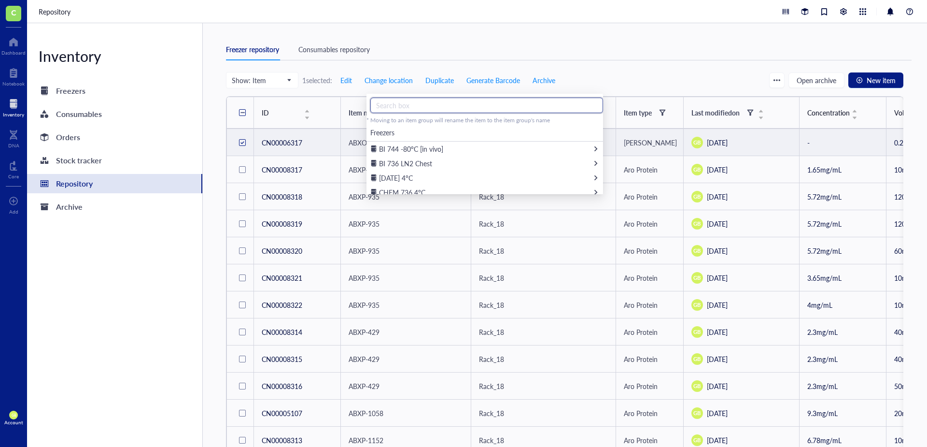
click at [407, 104] on input "text" at bounding box center [487, 105] width 233 height 15
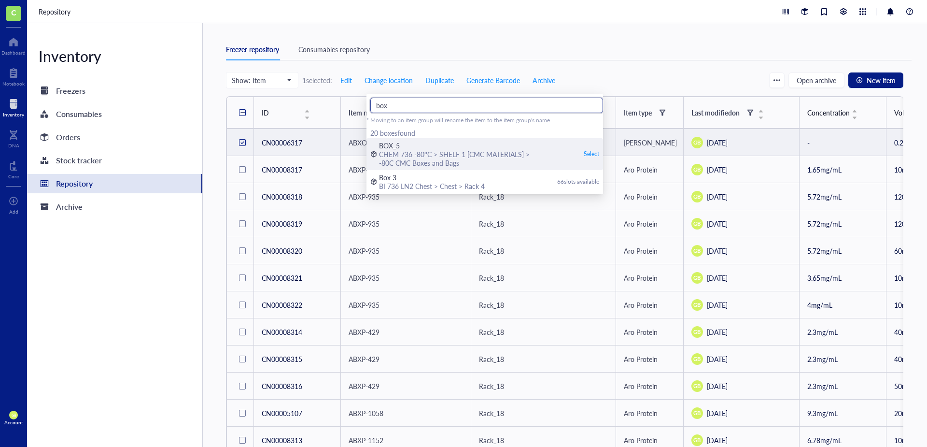
type input "box"
click at [442, 155] on div "CHEM 736 -80°C > SHELF 1 [CMC MATERIALS] > -80C CMC Boxes and Bags" at bounding box center [457, 158] width 157 height 17
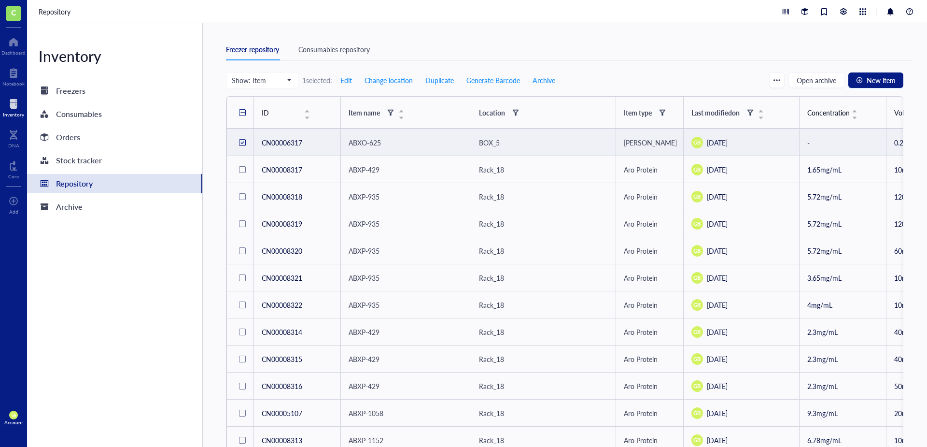
click at [15, 104] on div at bounding box center [13, 103] width 21 height 15
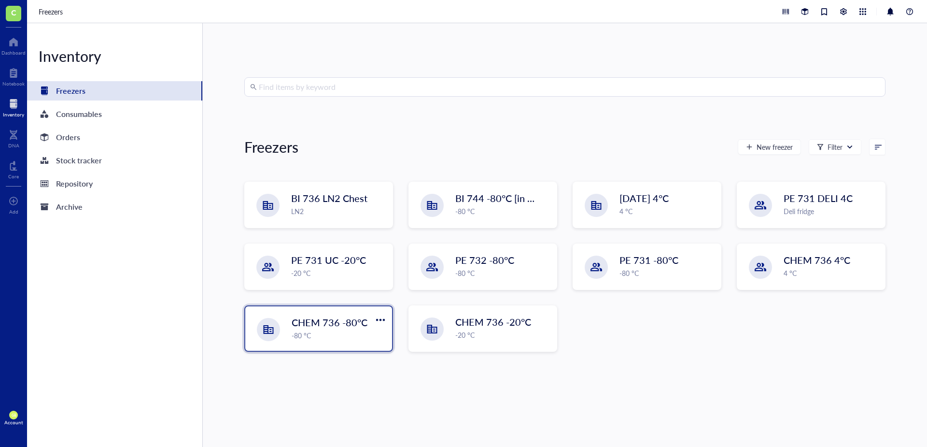
click at [322, 338] on div "-80 °C" at bounding box center [339, 335] width 95 height 11
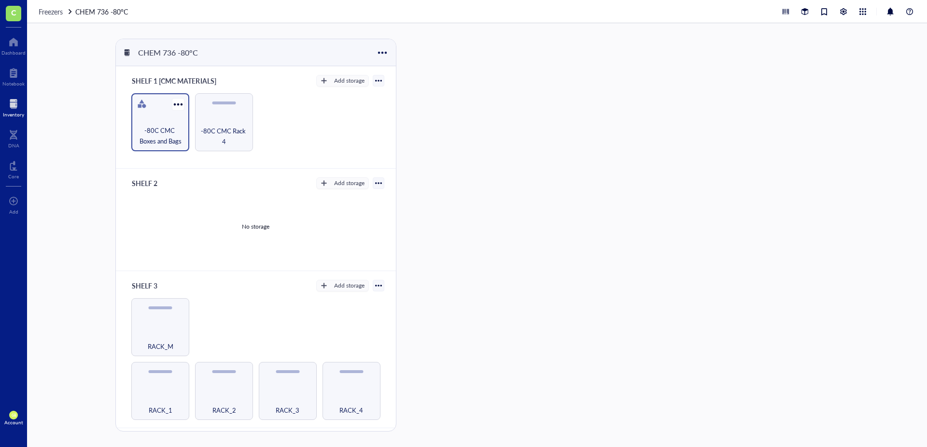
click at [162, 125] on span "-80C CMC Boxes and Bags" at bounding box center [160, 135] width 48 height 21
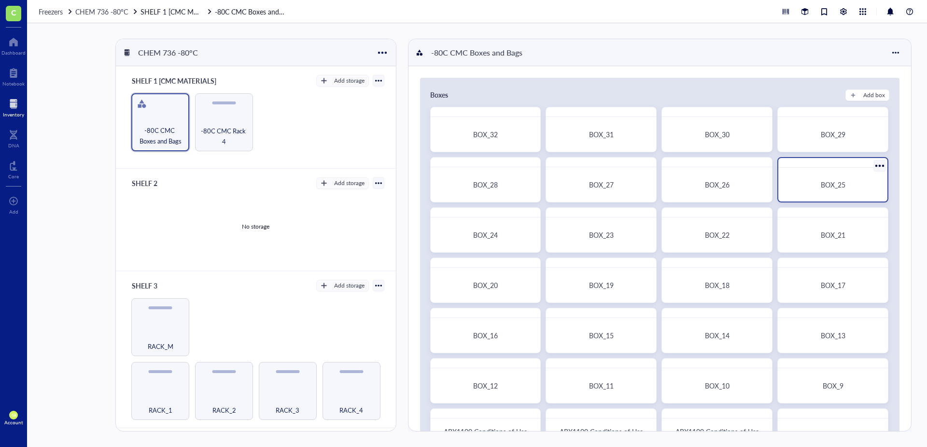
click at [846, 188] on div "BOX_25" at bounding box center [833, 184] width 86 height 9
